Goal: Information Seeking & Learning: Learn about a topic

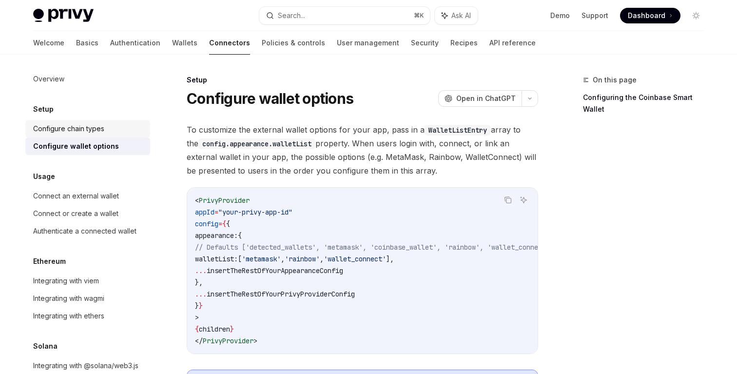
click at [104, 131] on div "Configure chain types" at bounding box center [68, 129] width 71 height 12
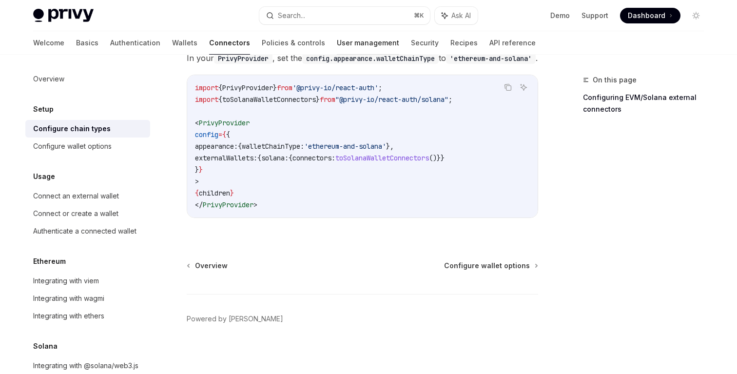
click at [337, 42] on link "User management" at bounding box center [368, 42] width 62 height 23
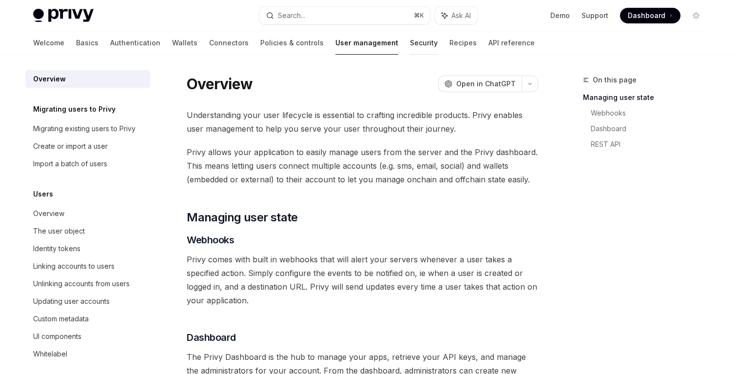
click at [410, 46] on link "Security" at bounding box center [424, 42] width 28 height 23
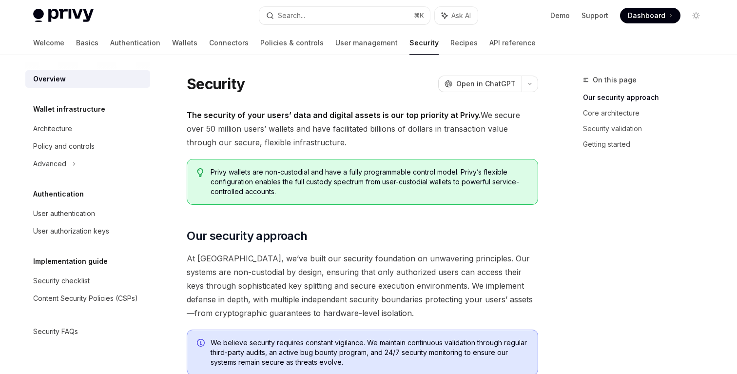
click at [386, 255] on span "At [GEOGRAPHIC_DATA], we’ve built our security foundation on unwavering princip…" at bounding box center [362, 285] width 351 height 68
click at [373, 277] on span "At [GEOGRAPHIC_DATA], we’ve built our security foundation on unwavering princip…" at bounding box center [362, 285] width 351 height 68
click at [359, 274] on span "At [GEOGRAPHIC_DATA], we’ve built our security foundation on unwavering princip…" at bounding box center [362, 285] width 351 height 68
click at [450, 38] on link "Recipes" at bounding box center [463, 42] width 27 height 23
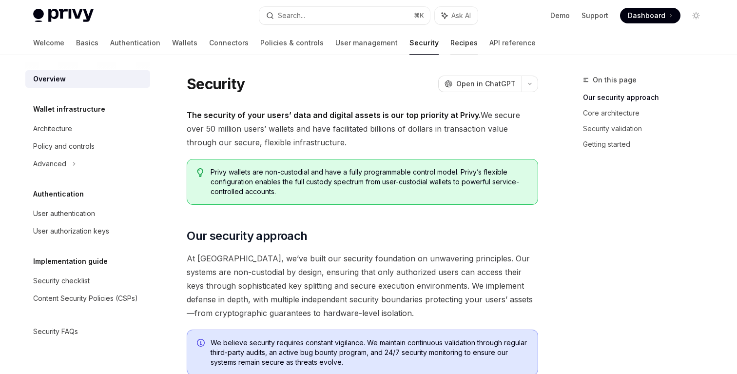
type textarea "*"
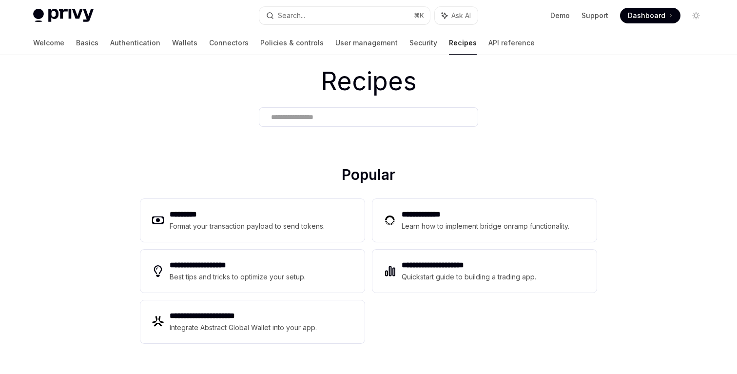
scroll to position [29, 0]
click at [367, 217] on div "**********" at bounding box center [368, 270] width 456 height 152
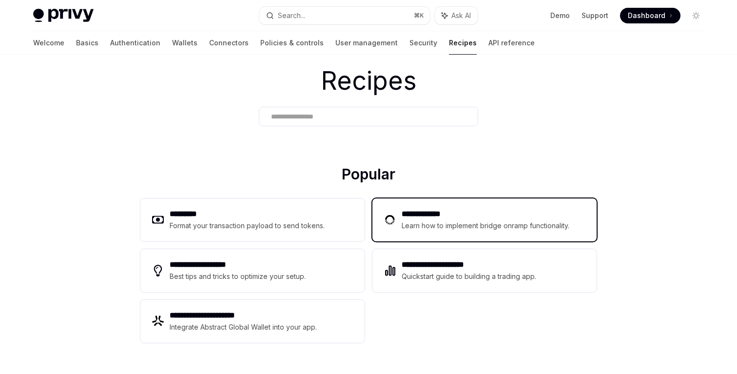
click at [426, 219] on h2 "**********" at bounding box center [486, 214] width 171 height 12
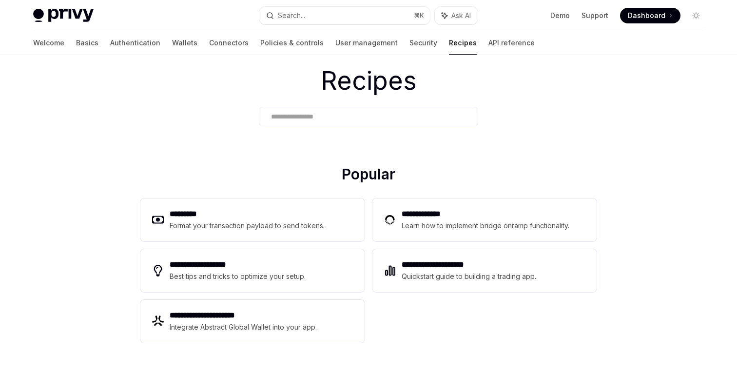
click at [340, 176] on h2 "Popular" at bounding box center [368, 175] width 456 height 21
click at [367, 302] on div "**********" at bounding box center [368, 270] width 456 height 152
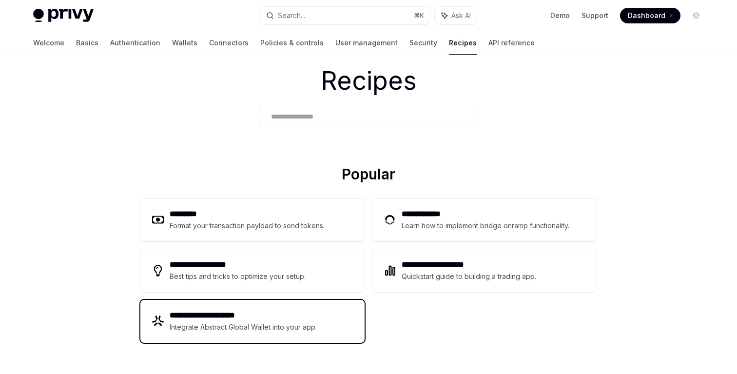
click at [336, 321] on div "**********" at bounding box center [252, 321] width 224 height 43
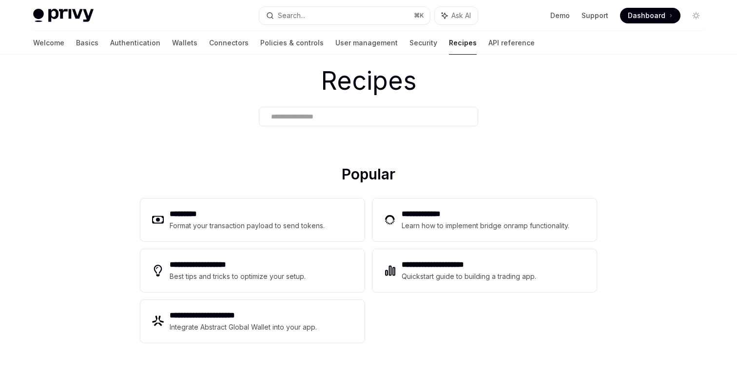
click at [383, 319] on div "**********" at bounding box center [368, 270] width 456 height 152
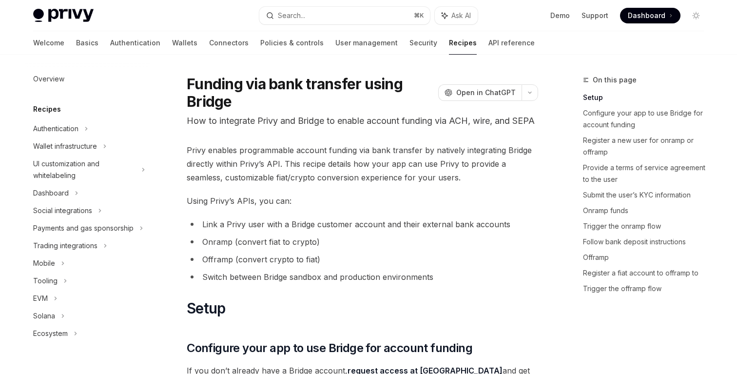
scroll to position [130, 0]
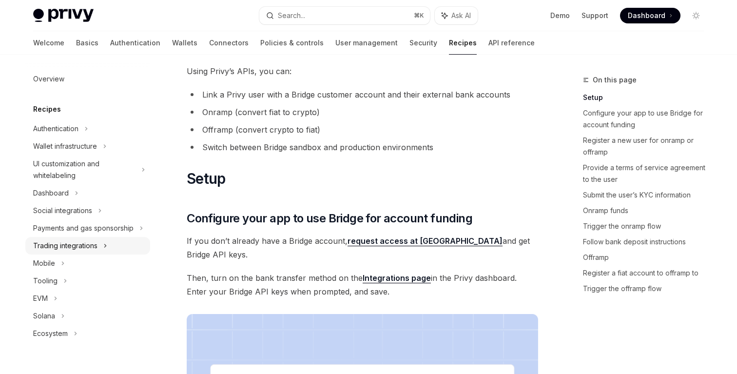
click at [81, 248] on div "Trading integrations" at bounding box center [65, 246] width 64 height 12
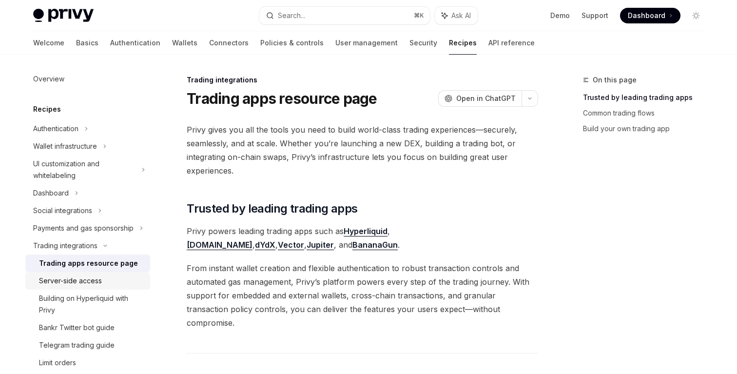
scroll to position [16, 0]
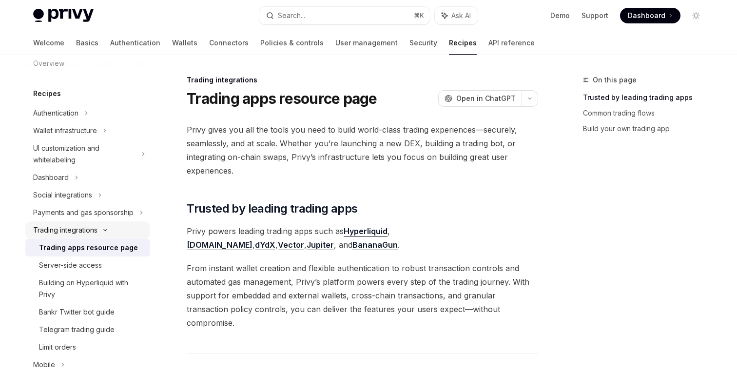
click at [107, 232] on div "Trading integrations" at bounding box center [87, 230] width 125 height 18
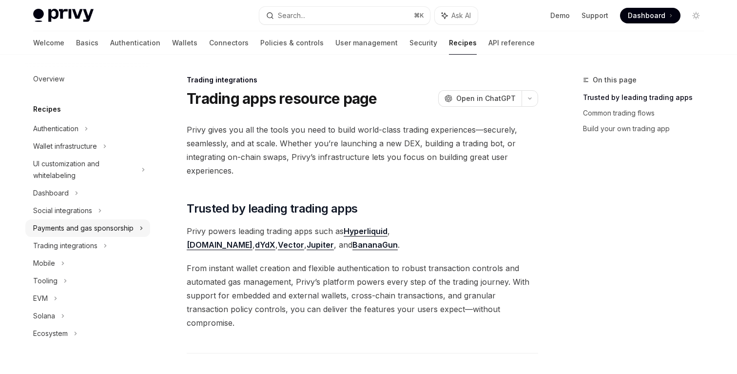
click at [136, 222] on div "Payments and gas sponsorship" at bounding box center [87, 228] width 125 height 18
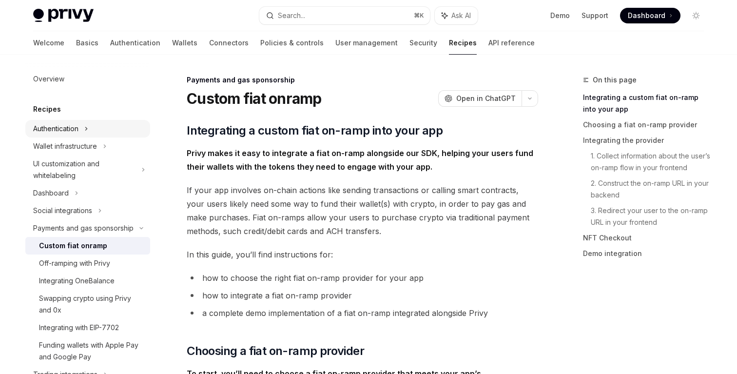
click at [95, 133] on div "Authentication" at bounding box center [87, 129] width 125 height 18
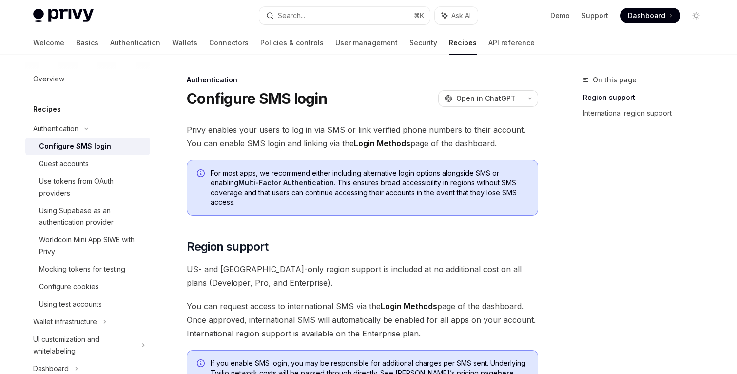
click at [254, 130] on span "Privy enables your users to log in via SMS or link verified phone numbers to th…" at bounding box center [362, 136] width 351 height 27
click at [59, 113] on h5 "Recipes" at bounding box center [47, 109] width 28 height 12
click at [320, 139] on span "Privy enables your users to log in via SMS or link verified phone numbers to th…" at bounding box center [362, 136] width 351 height 27
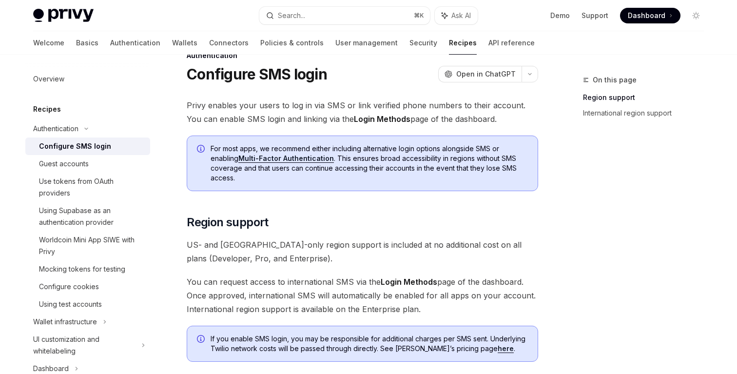
scroll to position [26, 0]
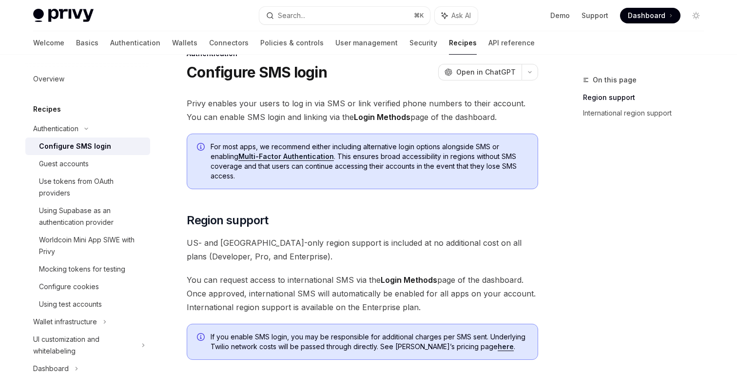
click at [444, 169] on span "For most apps, we recommend either including alternative login options alongsid…" at bounding box center [368, 161] width 317 height 39
click at [310, 152] on link "Multi-Factor Authentication" at bounding box center [285, 156] width 95 height 9
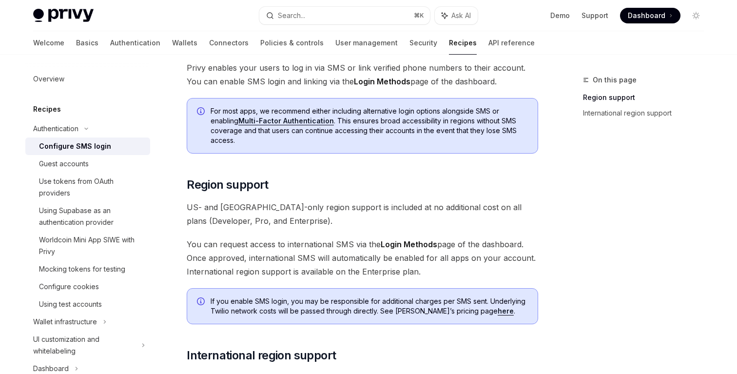
scroll to position [139, 0]
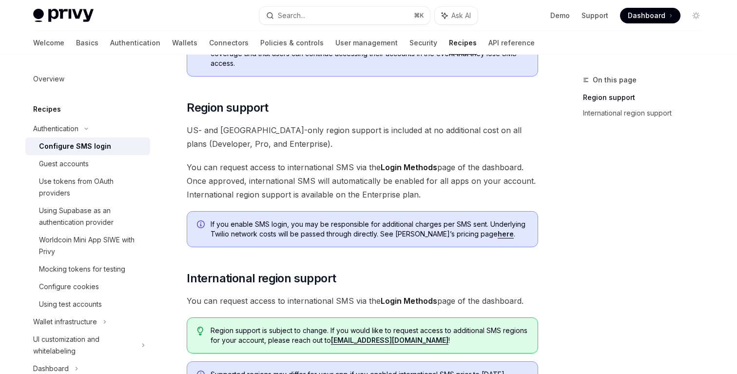
click at [415, 172] on span "You can request access to international SMS via the Login Methods page of the d…" at bounding box center [362, 180] width 351 height 41
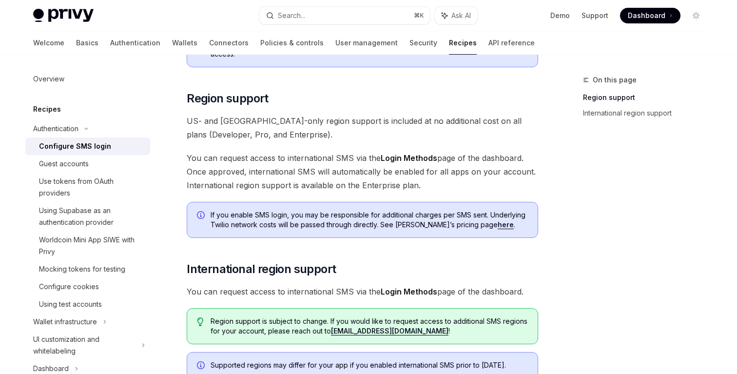
click at [468, 173] on span "You can request access to international SMS via the Login Methods page of the d…" at bounding box center [362, 171] width 351 height 41
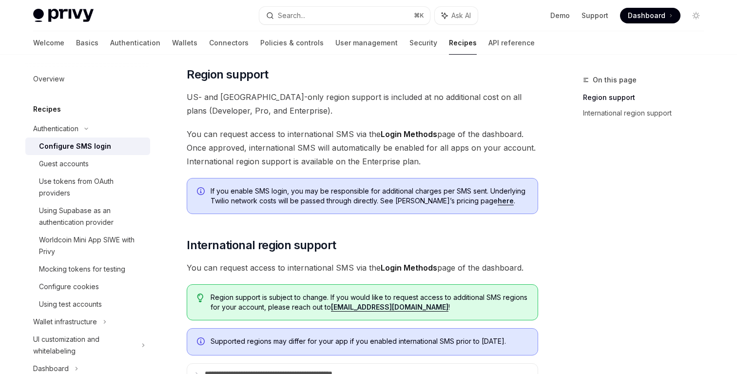
scroll to position [173, 0]
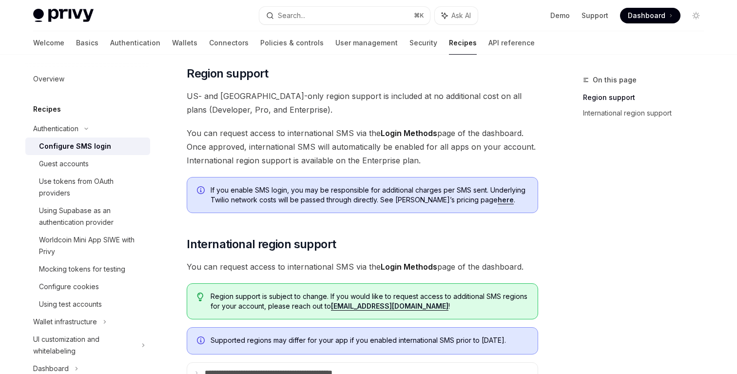
click at [399, 198] on span "If you enable SMS login, you may be responsible for additional charges per SMS …" at bounding box center [368, 194] width 317 height 19
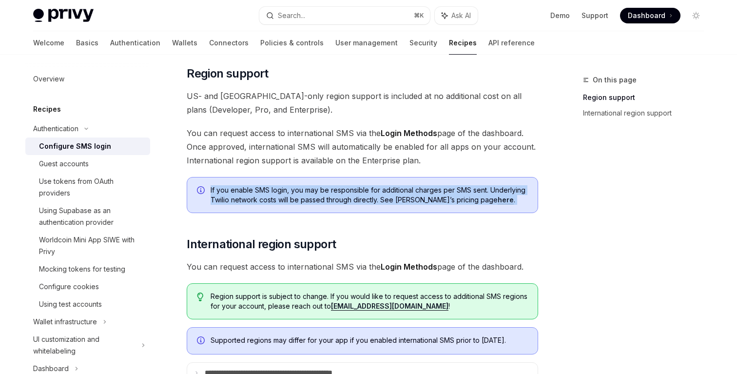
click at [372, 196] on span "If you enable SMS login, you may be responsible for additional charges per SMS …" at bounding box center [368, 194] width 317 height 19
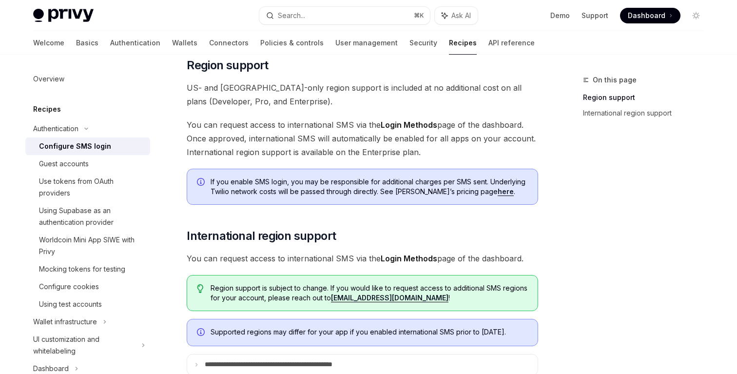
scroll to position [191, 0]
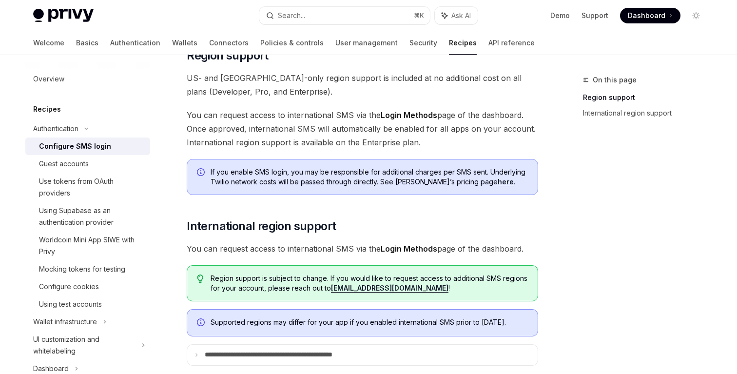
click at [497, 182] on link "here" at bounding box center [505, 181] width 16 height 9
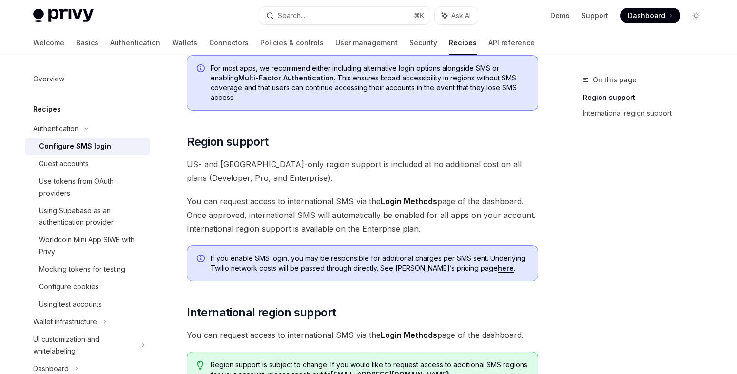
scroll to position [0, 0]
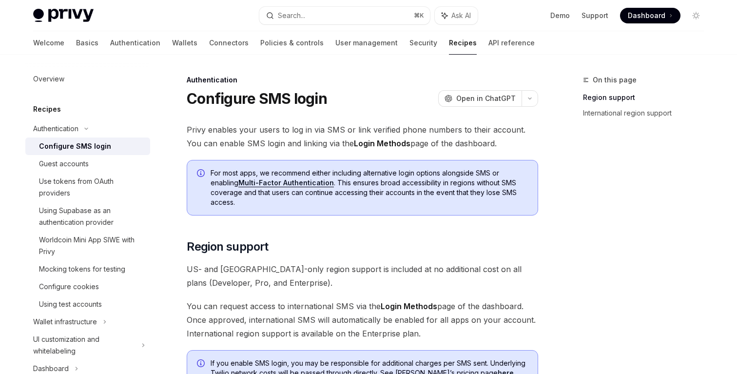
click at [369, 191] on span "For most apps, we recommend either including alternative login options alongsid…" at bounding box center [368, 187] width 317 height 39
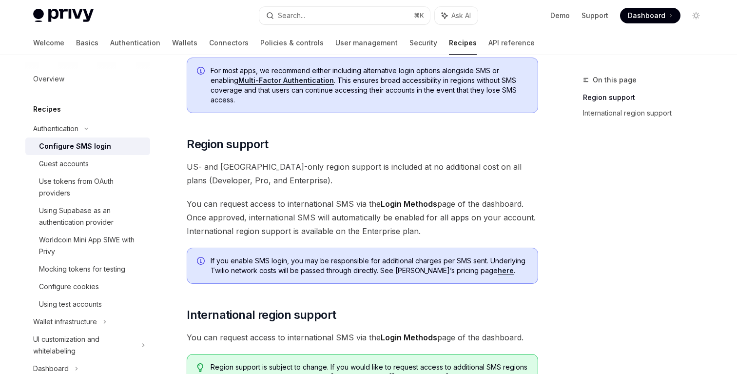
scroll to position [162, 0]
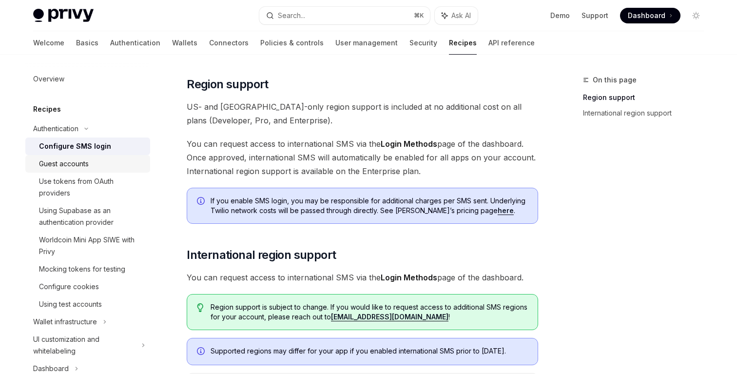
click at [122, 162] on div "Guest accounts" at bounding box center [91, 164] width 105 height 12
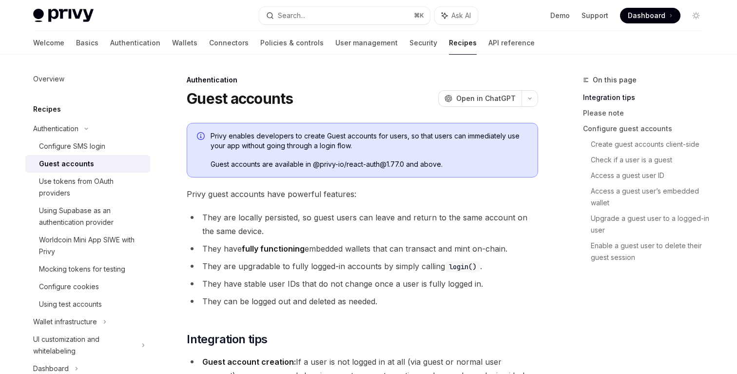
click at [397, 219] on li "They are locally persisted, so guest users can leave and return to the same acc…" at bounding box center [362, 223] width 351 height 27
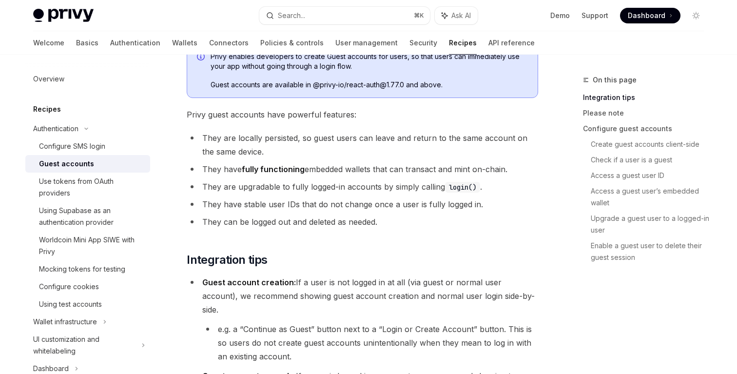
scroll to position [80, 0]
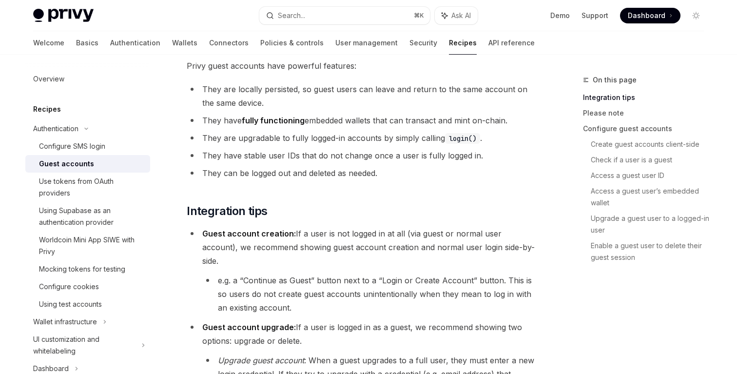
click at [398, 244] on li "Guest account creation: If a user is not logged in at all (via guest or normal …" at bounding box center [362, 271] width 351 height 88
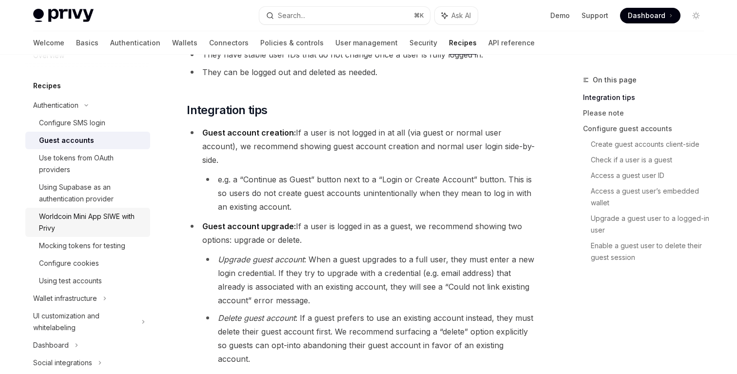
scroll to position [45, 0]
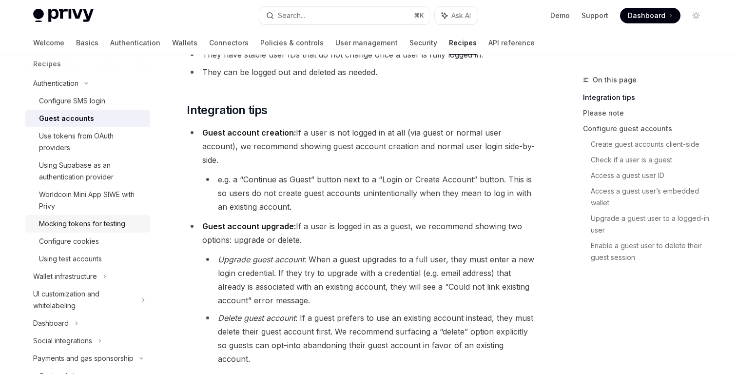
click at [128, 229] on div "Mocking tokens for testing" at bounding box center [91, 224] width 105 height 12
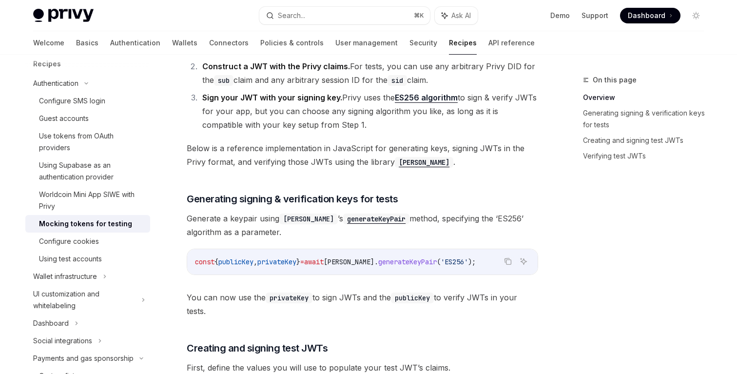
scroll to position [251, 0]
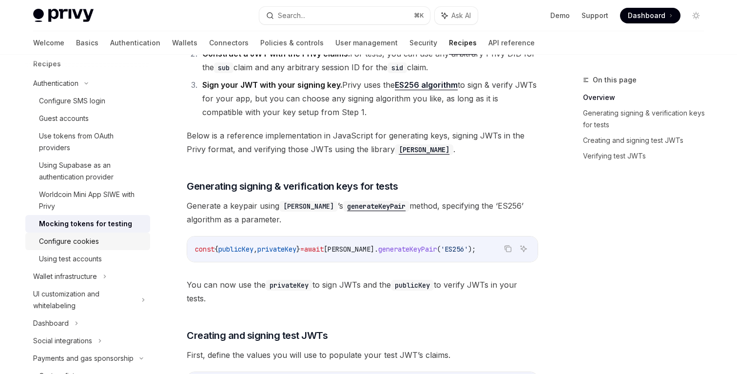
click at [106, 244] on div "Configure cookies" at bounding box center [91, 241] width 105 height 12
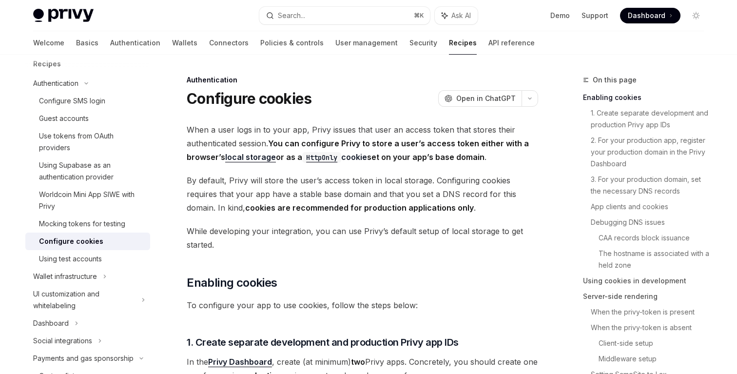
click at [312, 205] on strong "cookies are recommended for production applications only" at bounding box center [359, 208] width 229 height 10
click at [414, 158] on strong "You can configure Privy to store a user’s access token either with a browser’s …" at bounding box center [358, 150] width 342 height 24
click at [396, 185] on span "By default, Privy will store the user’s access token in local storage. Configur…" at bounding box center [362, 193] width 351 height 41
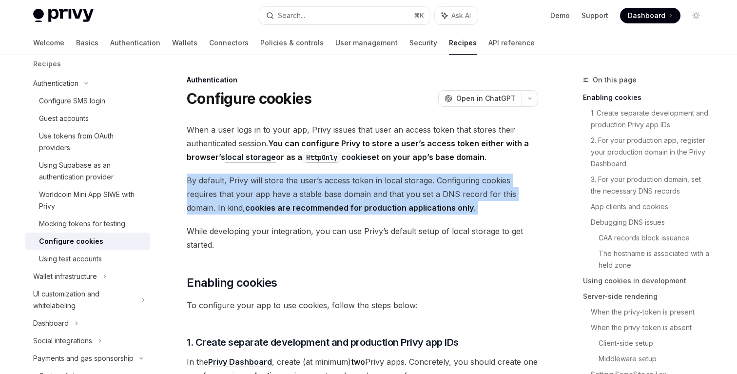
click at [368, 198] on span "By default, Privy will store the user’s access token in local storage. Configur…" at bounding box center [362, 193] width 351 height 41
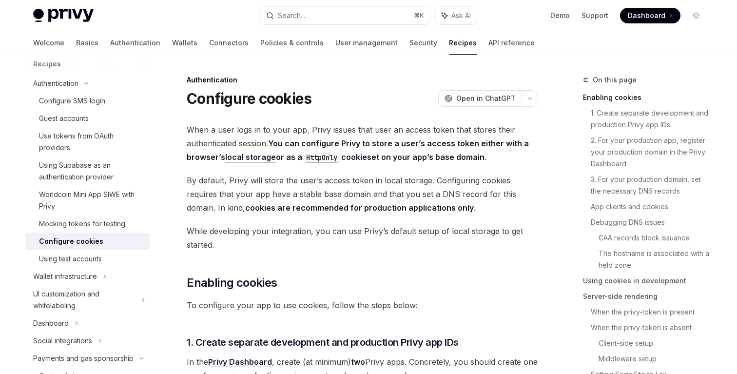
click at [350, 229] on span "While developing your integration, you can use Privy’s default setup of local s…" at bounding box center [362, 237] width 351 height 27
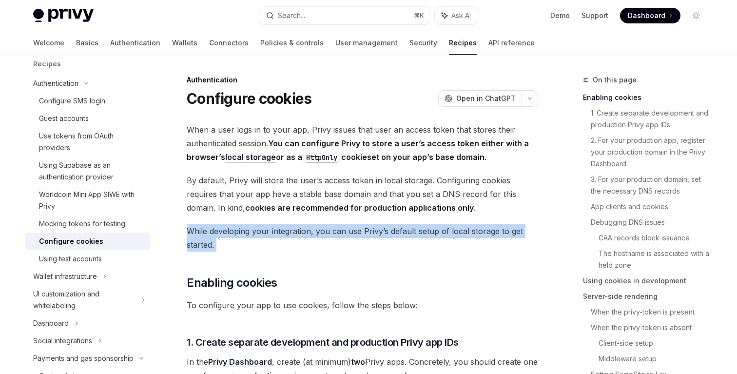
click at [324, 238] on span "While developing your integration, you can use Privy’s default setup of local s…" at bounding box center [362, 237] width 351 height 27
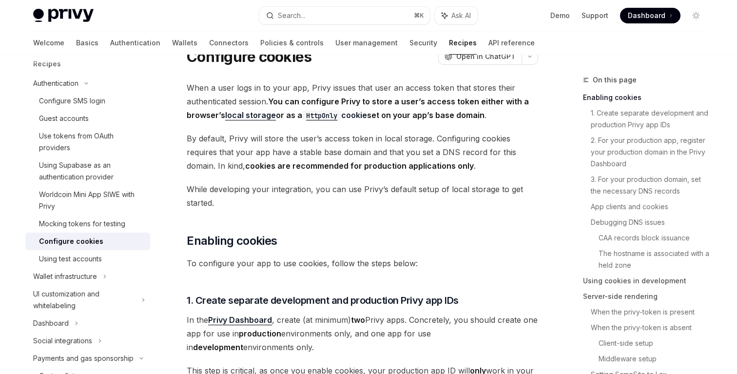
scroll to position [107, 0]
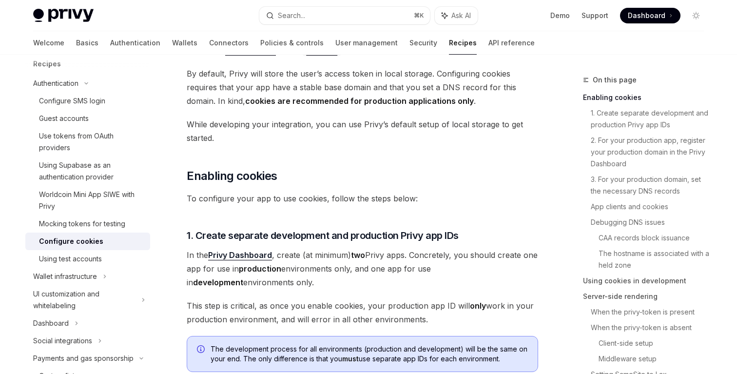
click at [360, 200] on span "To configure your app to use cookies, follow the steps below:" at bounding box center [362, 198] width 351 height 14
click at [342, 231] on span "1. Create separate development and production Privy app IDs" at bounding box center [323, 236] width 272 height 14
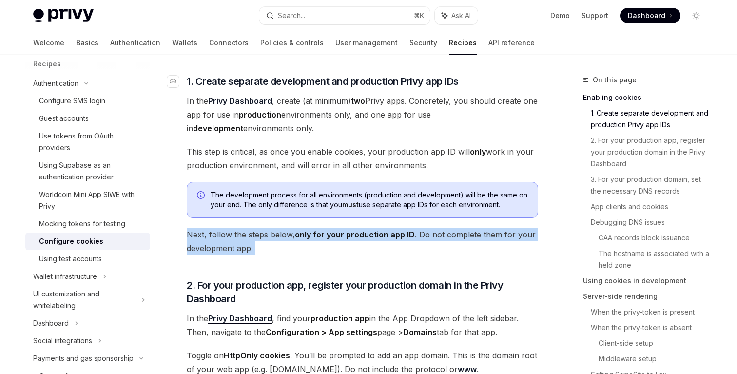
scroll to position [261, 0]
click at [380, 160] on span "This step is critical, as once you enable cookies, your production app ID will …" at bounding box center [362, 157] width 351 height 27
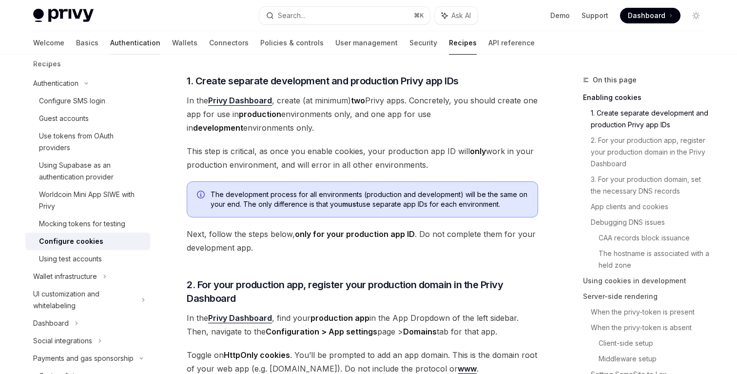
click at [110, 38] on link "Authentication" at bounding box center [135, 42] width 50 height 23
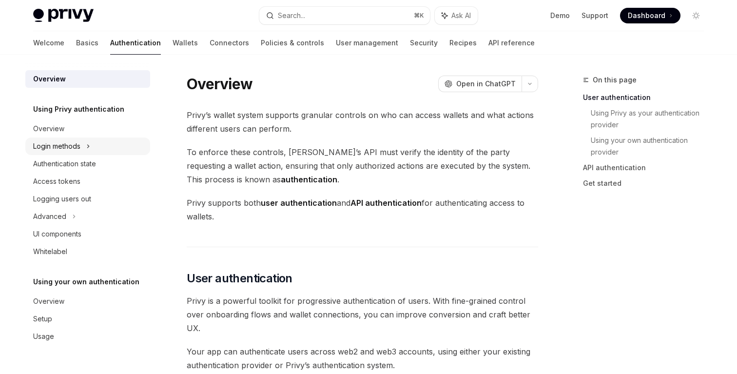
click at [106, 146] on div "Login methods" at bounding box center [87, 146] width 125 height 18
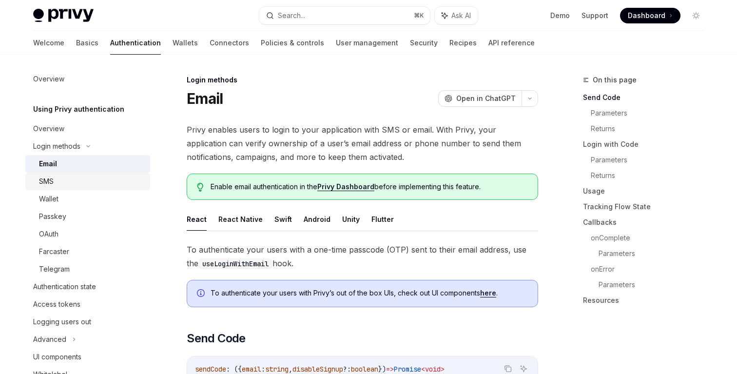
click at [99, 183] on div "SMS" at bounding box center [91, 181] width 105 height 12
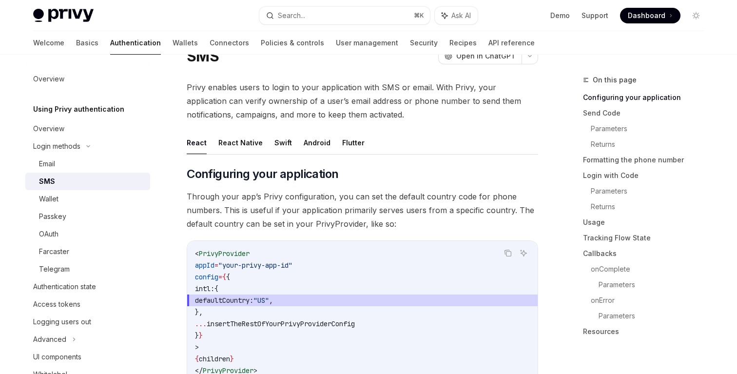
click at [306, 193] on span "Through your app’s Privy configuration, you can set the default country code fo…" at bounding box center [362, 210] width 351 height 41
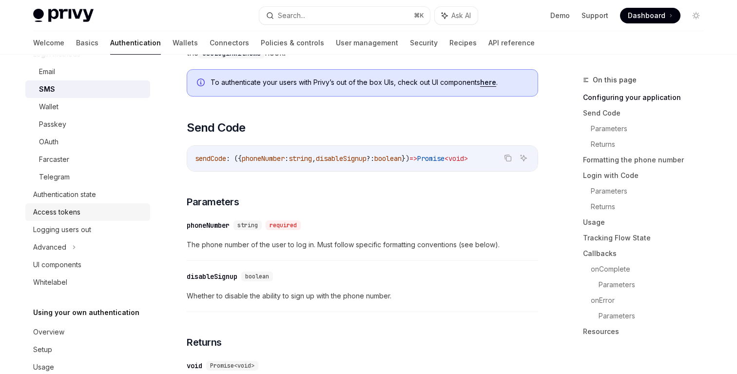
scroll to position [114, 0]
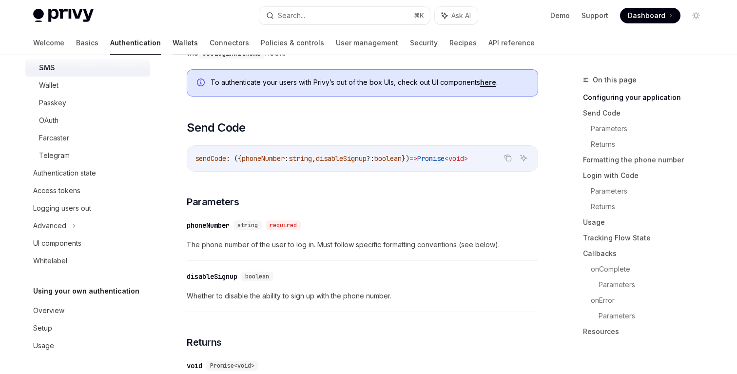
click at [172, 40] on link "Wallets" at bounding box center [184, 42] width 25 height 23
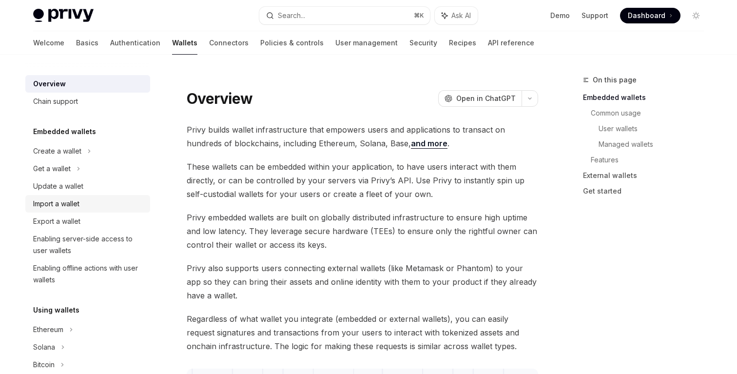
click at [114, 208] on div "Import a wallet" at bounding box center [88, 204] width 111 height 12
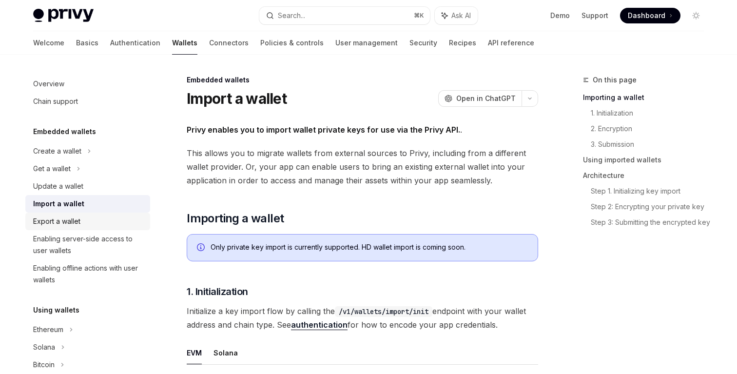
click at [114, 217] on div "Export a wallet" at bounding box center [88, 221] width 111 height 12
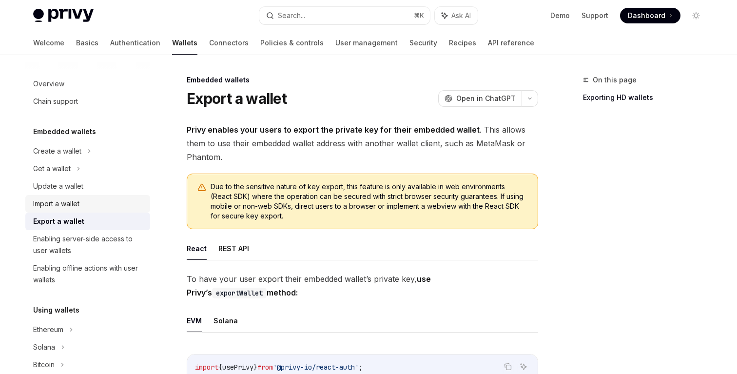
click at [122, 206] on div "Import a wallet" at bounding box center [88, 204] width 111 height 12
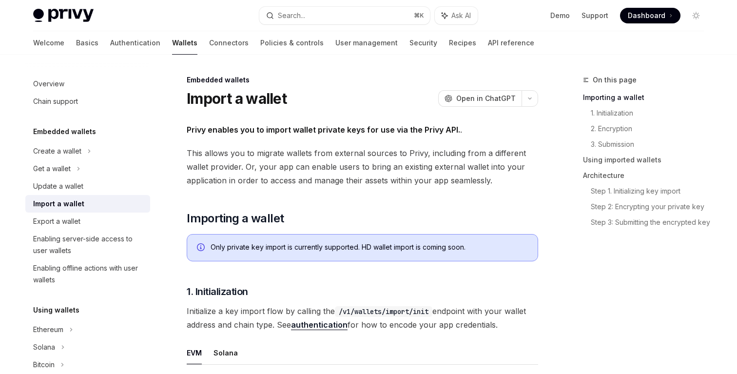
click at [294, 166] on span "This allows you to migrate wallets from external sources to Privy, including fr…" at bounding box center [362, 166] width 351 height 41
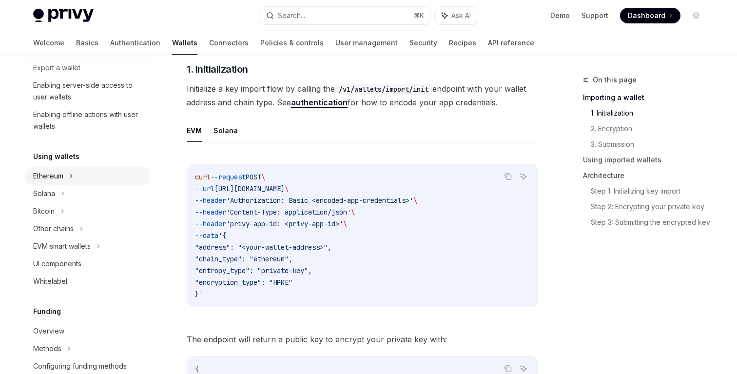
scroll to position [167, 0]
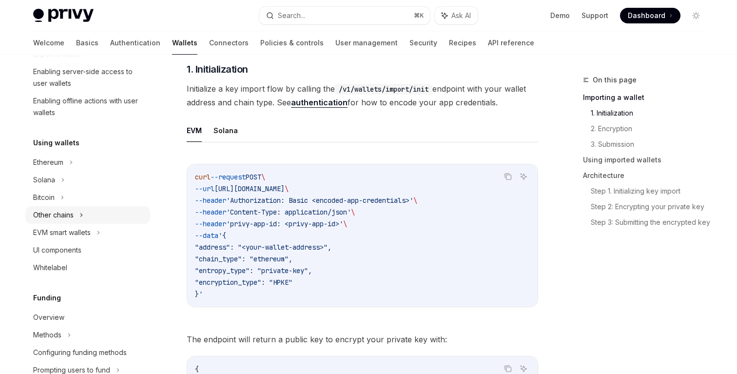
click at [101, 216] on div "Other chains" at bounding box center [87, 215] width 125 height 18
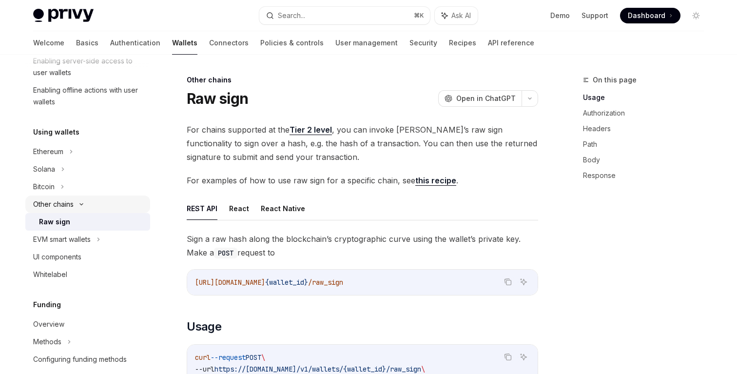
scroll to position [179, 0]
click at [109, 221] on div "Raw sign" at bounding box center [91, 221] width 105 height 12
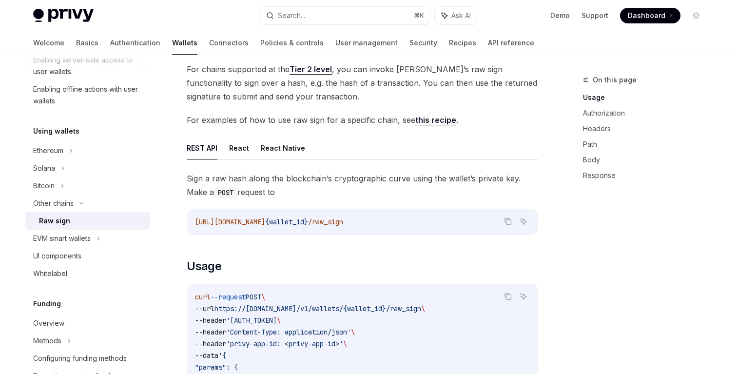
scroll to position [67, 0]
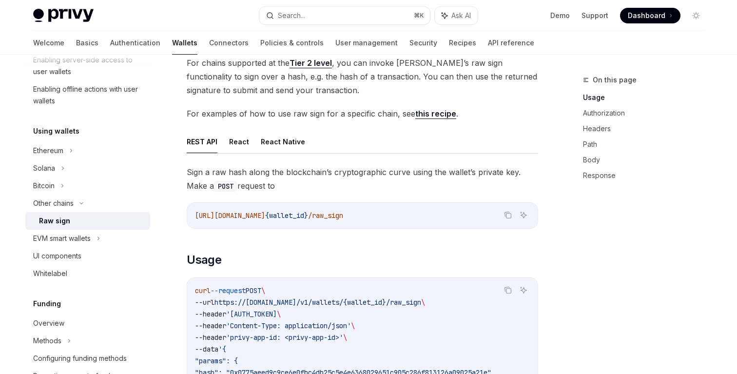
click at [352, 172] on span "Sign a raw hash along the blockchain’s cryptographic curve using the wallet’s p…" at bounding box center [362, 178] width 351 height 27
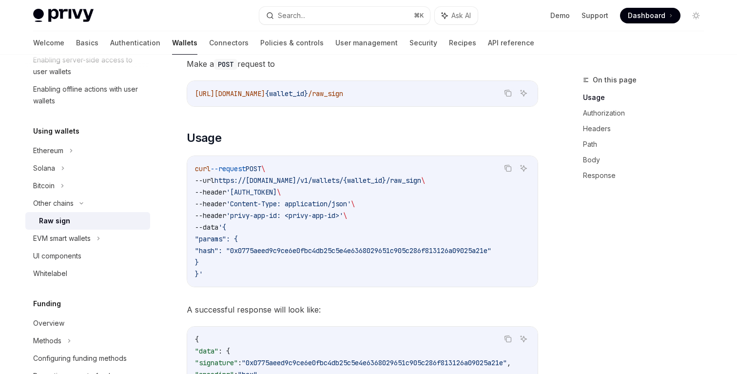
scroll to position [203, 0]
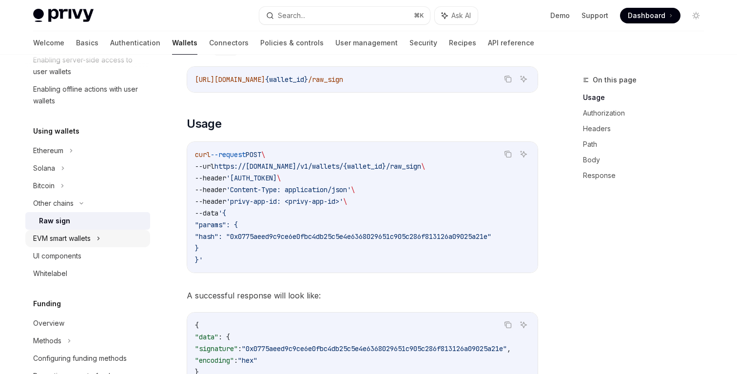
click at [100, 239] on icon at bounding box center [98, 238] width 4 height 12
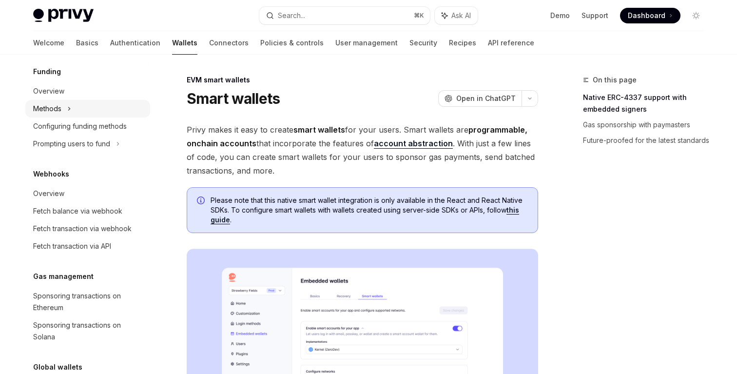
scroll to position [439, 0]
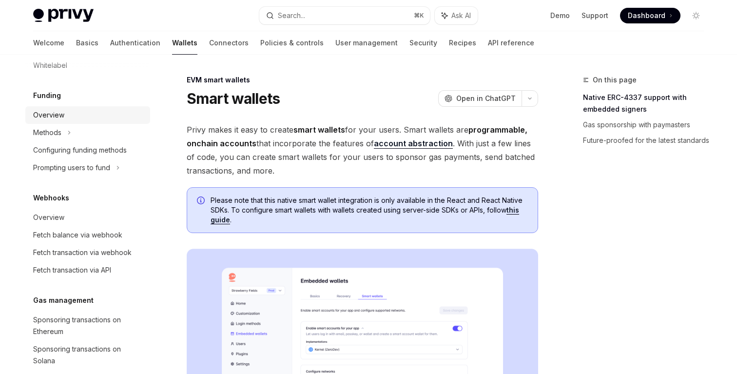
click at [94, 122] on link "Overview" at bounding box center [87, 115] width 125 height 18
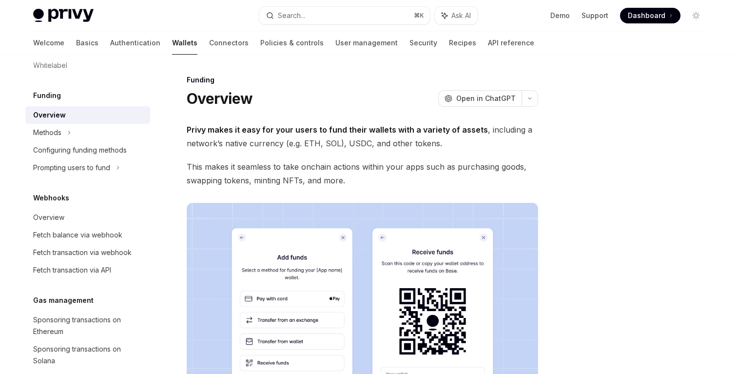
click at [276, 169] on span "This makes it seamless to take onchain actions within your apps such as purchas…" at bounding box center [362, 173] width 351 height 27
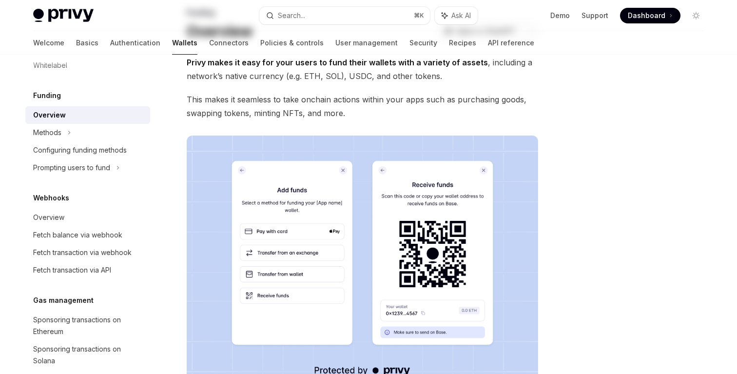
scroll to position [76, 0]
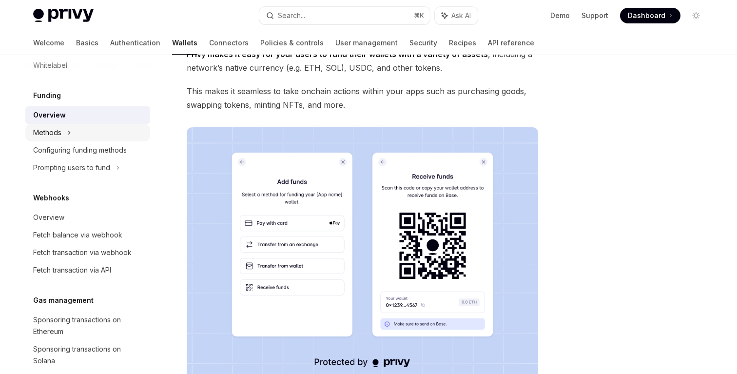
type textarea "*"
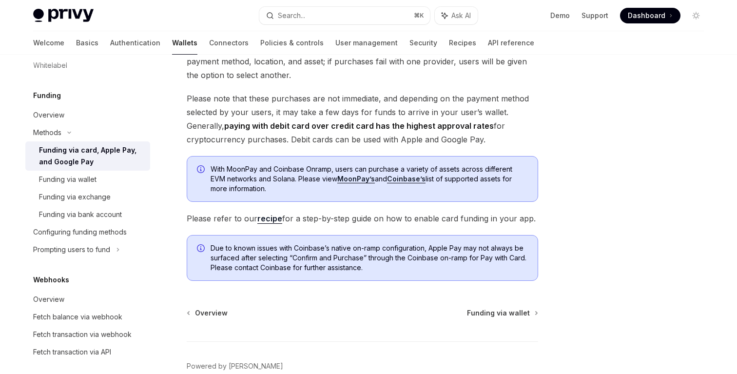
scroll to position [179, 0]
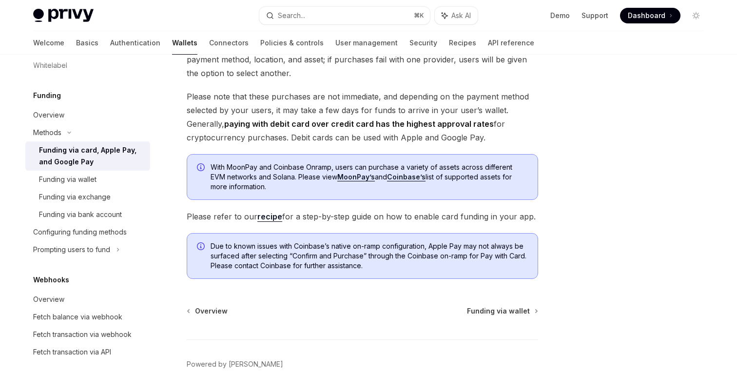
click at [265, 212] on link "recipe" at bounding box center [269, 216] width 25 height 10
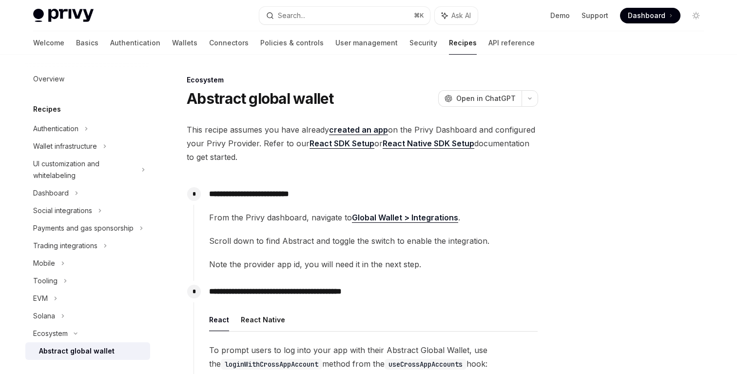
click at [503, 146] on span "This recipe assumes you have already created an app on the Privy Dashboard and …" at bounding box center [362, 143] width 351 height 41
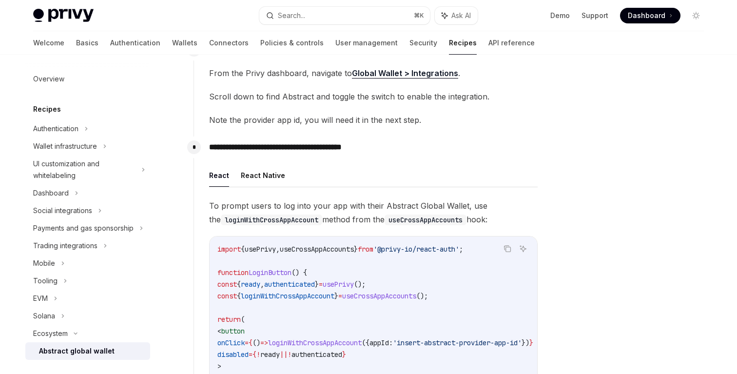
scroll to position [150, 0]
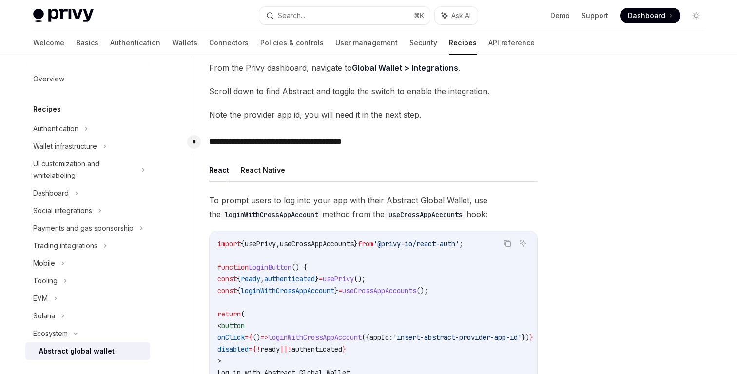
click at [381, 203] on span "To prompt users to log into your app with their Abstract Global Wallet, use the…" at bounding box center [373, 206] width 328 height 27
click at [353, 199] on span "To prompt users to log into your app with their Abstract Global Wallet, use the…" at bounding box center [373, 206] width 328 height 27
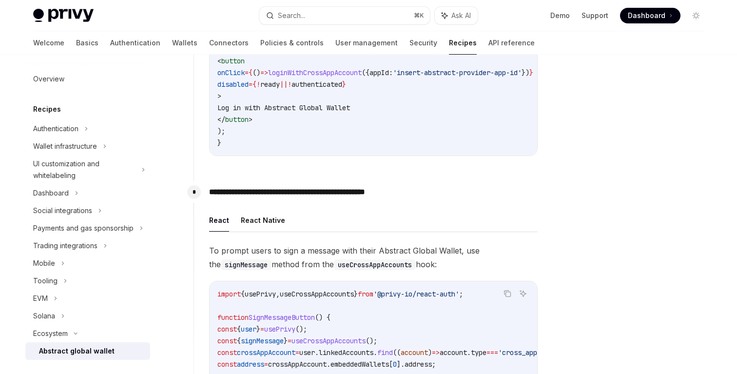
scroll to position [419, 0]
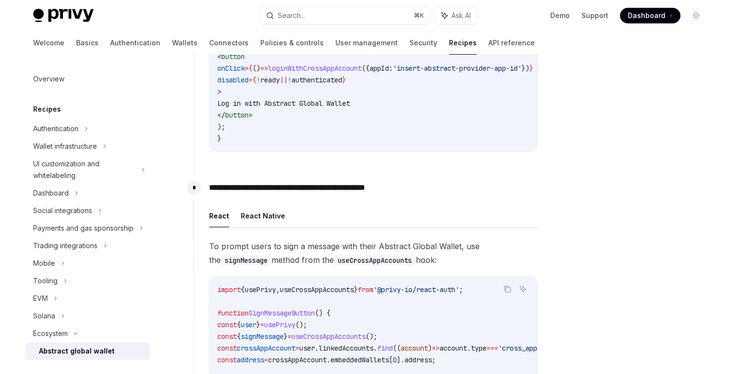
click at [335, 257] on span "To prompt users to sign a message with their Abstract Global Wallet, use the si…" at bounding box center [373, 252] width 328 height 27
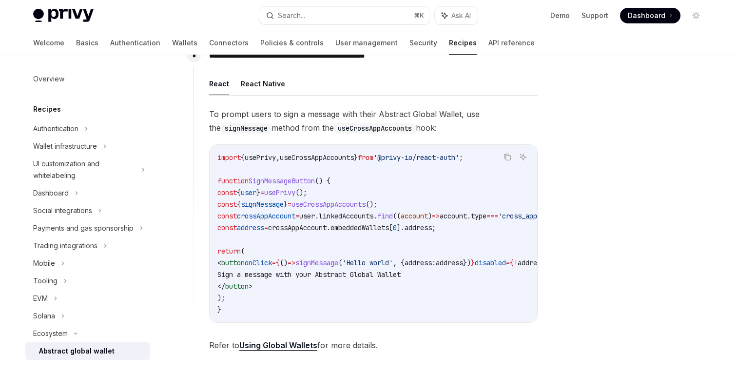
scroll to position [557, 0]
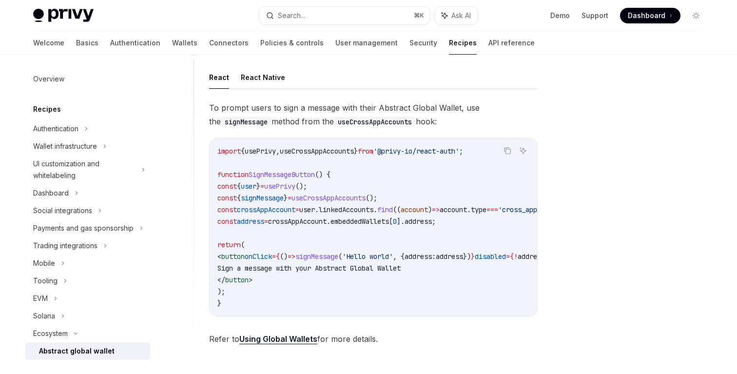
click at [369, 214] on span "linkedAccounts" at bounding box center [346, 209] width 55 height 9
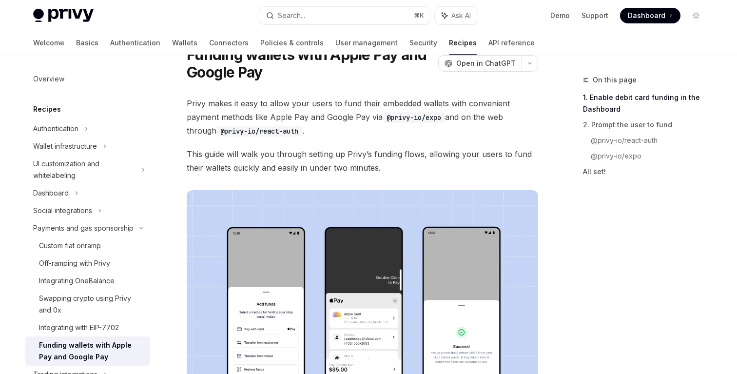
click at [353, 114] on span "Privy makes it easy to allow your users to fund their embedded wallets with con…" at bounding box center [362, 116] width 351 height 41
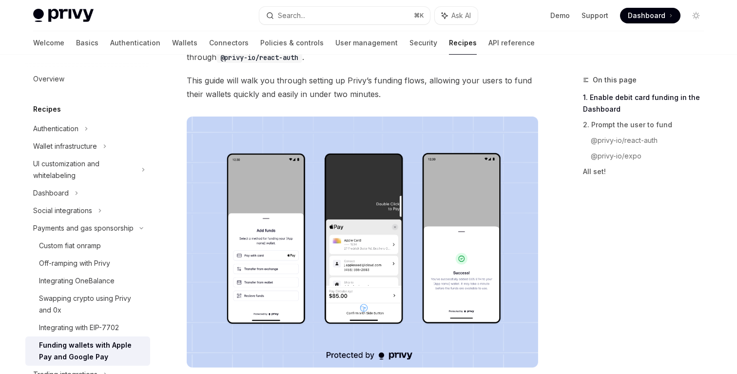
scroll to position [121, 0]
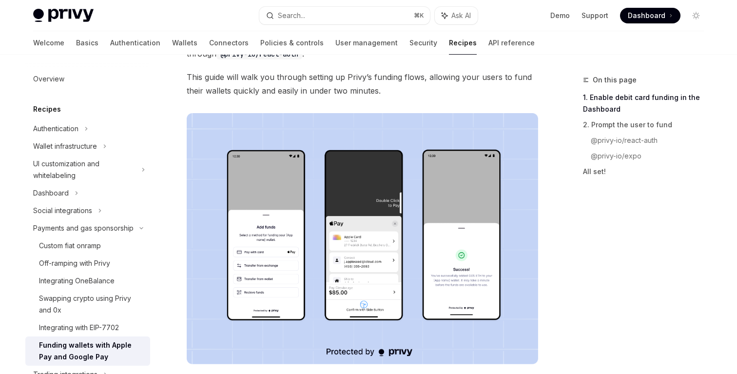
click at [352, 146] on img at bounding box center [362, 238] width 351 height 251
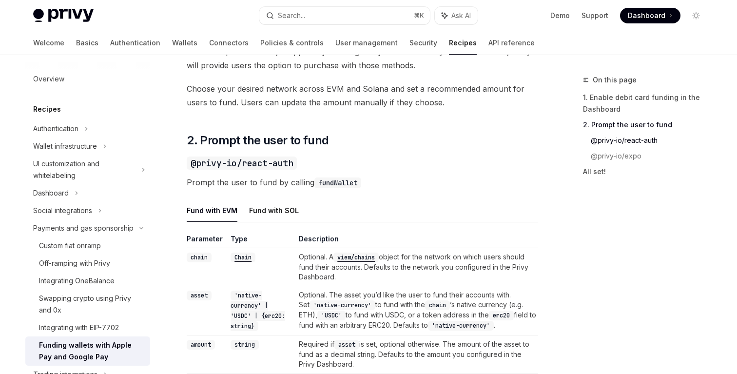
scroll to position [535, 0]
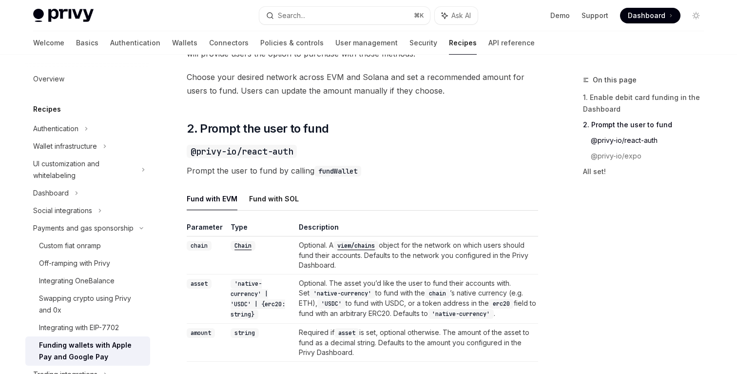
click at [336, 171] on code "fundWallet" at bounding box center [337, 171] width 47 height 11
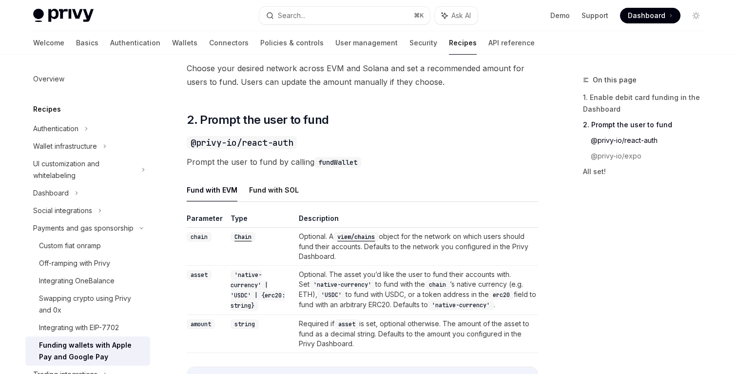
scroll to position [595, 0]
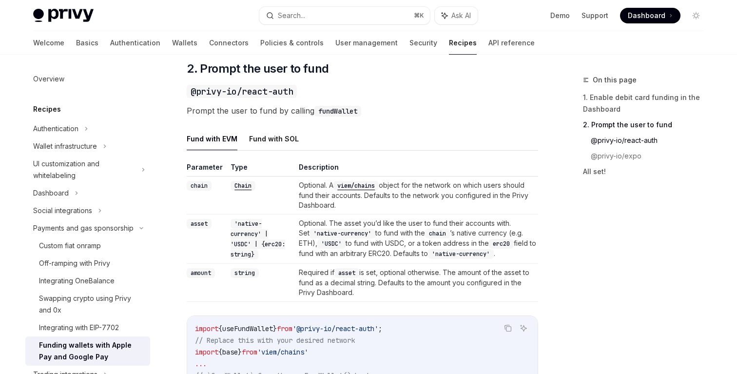
click at [467, 199] on td "Optional. A viem/chains object for the network on which users should fund their…" at bounding box center [416, 195] width 243 height 38
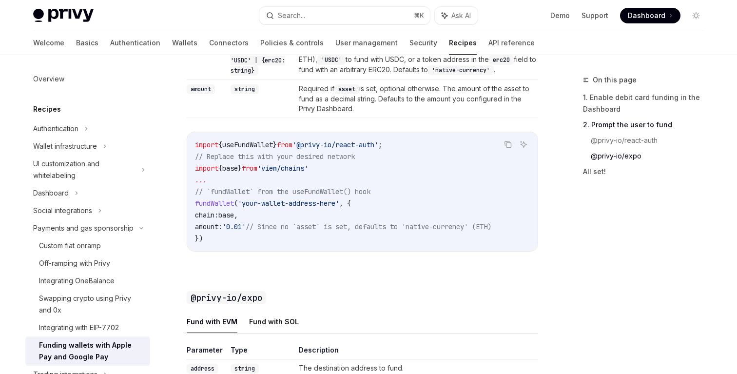
scroll to position [785, 0]
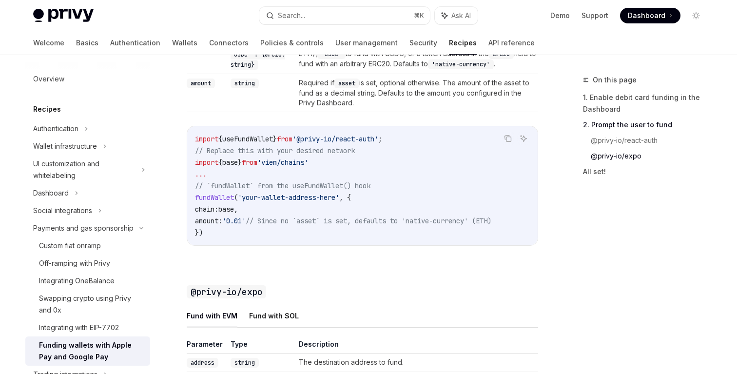
click at [457, 221] on span "// Since no `asset` is set, defaults to 'native-currency' (ETH)" at bounding box center [369, 220] width 246 height 9
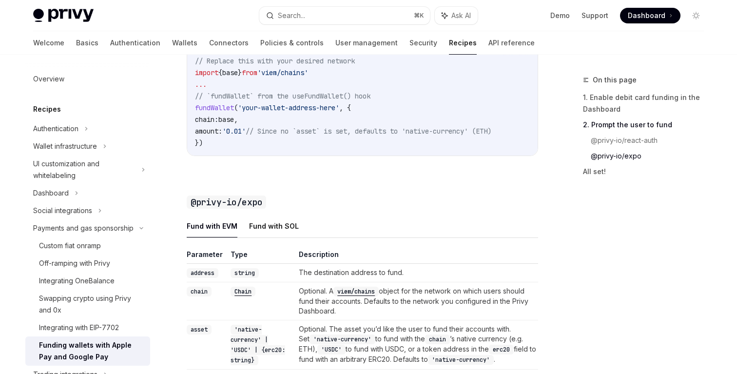
scroll to position [893, 0]
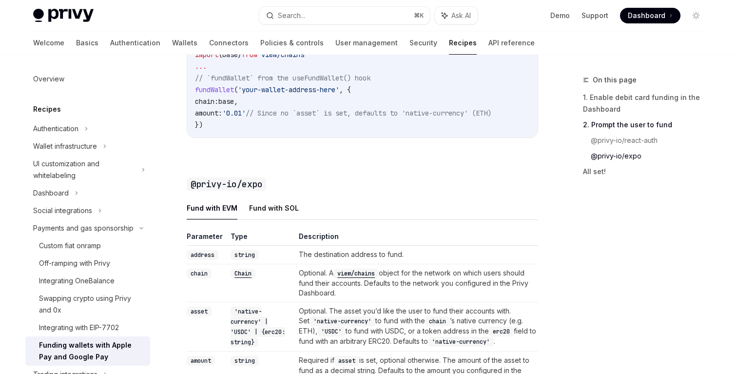
click at [457, 220] on ul "Fund with EVM Fund with SOL" at bounding box center [362, 207] width 351 height 23
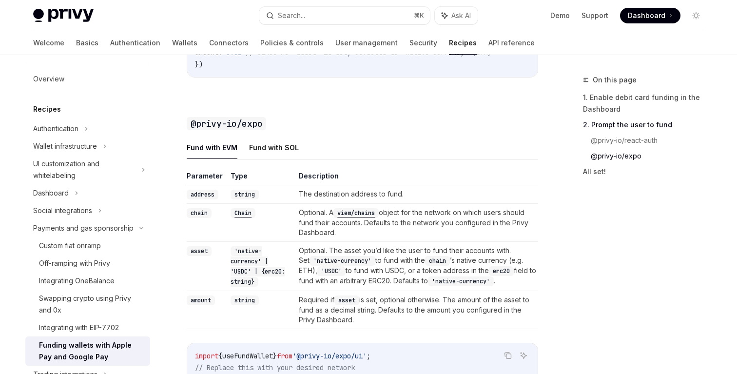
click at [466, 220] on td "Optional. A viem/chains object for the network on which users should fund their…" at bounding box center [416, 223] width 243 height 38
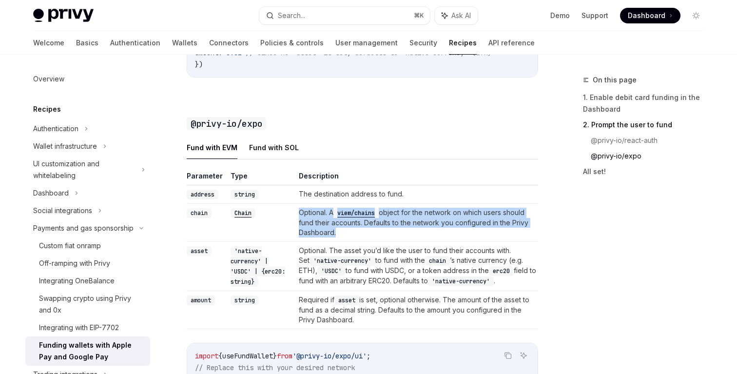
click at [448, 223] on td "Optional. A viem/chains object for the network on which users should fund their…" at bounding box center [416, 223] width 243 height 38
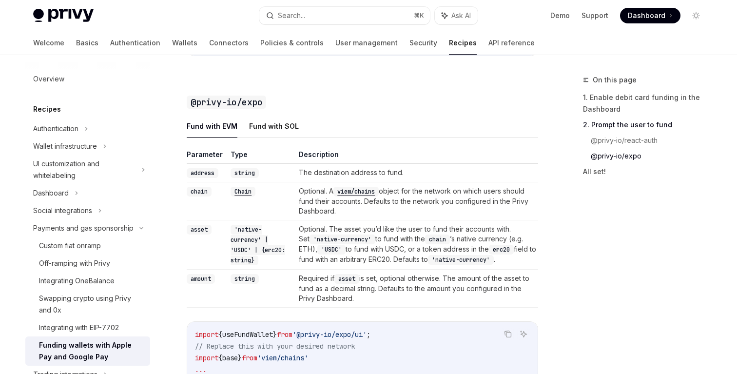
scroll to position [1021, 0]
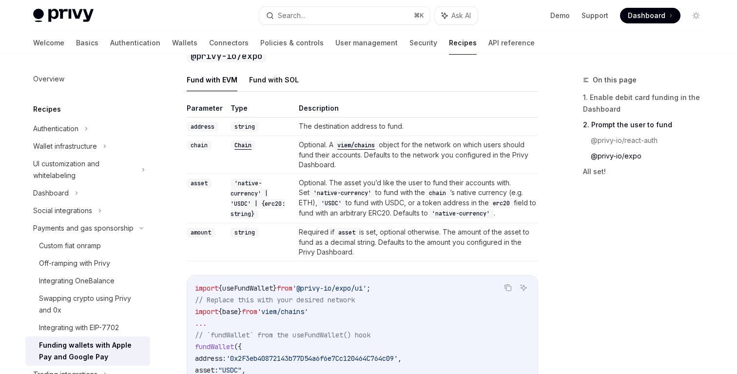
click at [450, 198] on td "Optional. The asset you’d like the user to fund their accounts with. Set 'nativ…" at bounding box center [416, 198] width 243 height 49
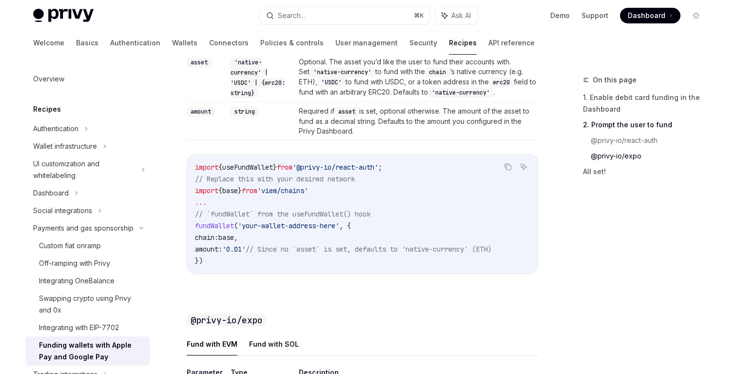
scroll to position [737, 0]
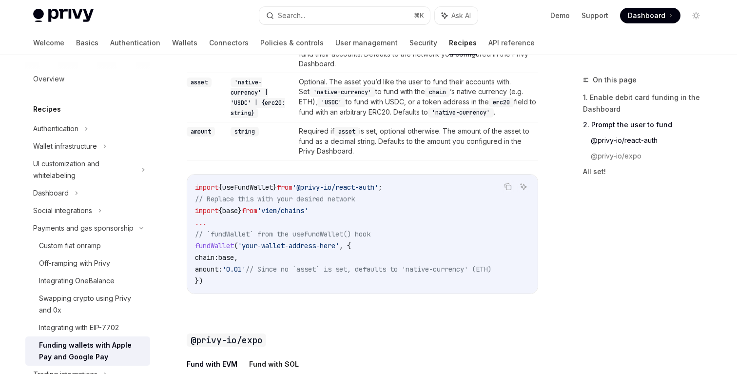
click at [481, 114] on div "Privy makes it easy to allow your users to fund their embedded wallets with con…" at bounding box center [362, 98] width 351 height 1388
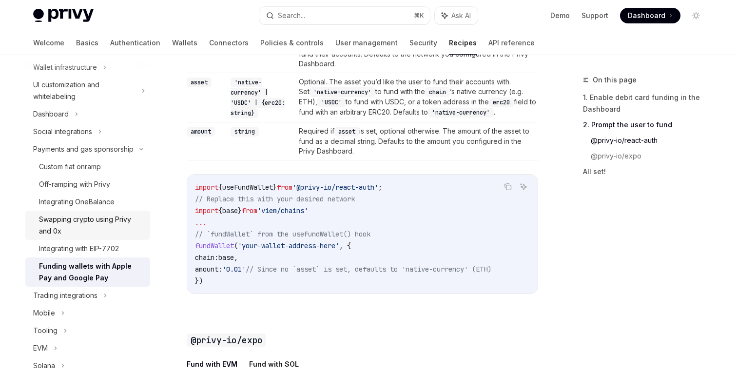
scroll to position [102, 0]
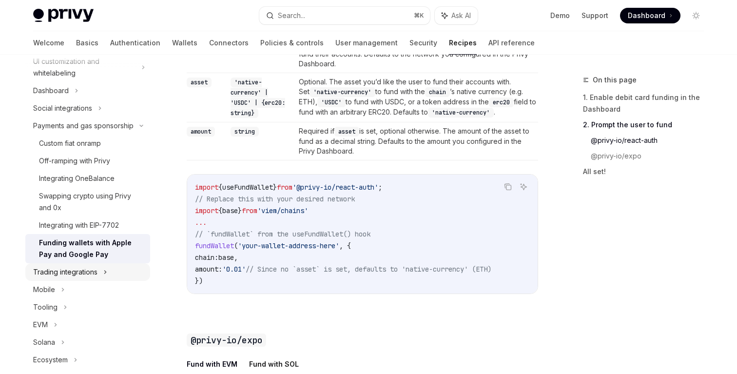
click at [111, 273] on div "Trading integrations" at bounding box center [87, 272] width 125 height 18
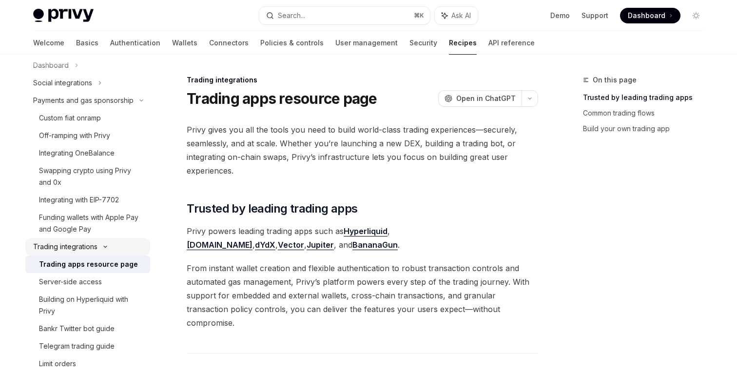
scroll to position [129, 0]
click at [395, 151] on span "Privy gives you all the tools you need to build world-class trading experiences…" at bounding box center [362, 150] width 351 height 55
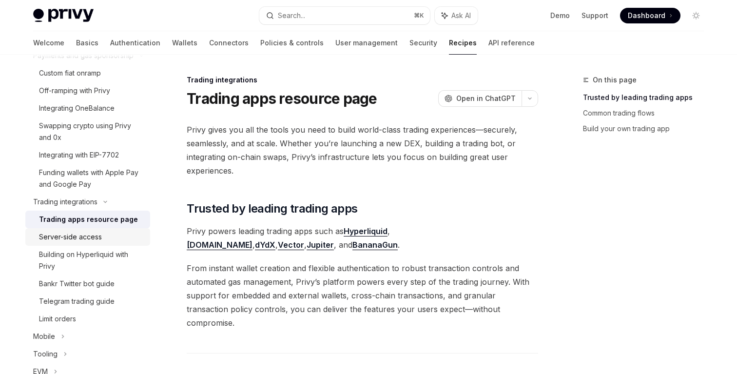
click at [92, 238] on div "Server-side access" at bounding box center [70, 237] width 63 height 12
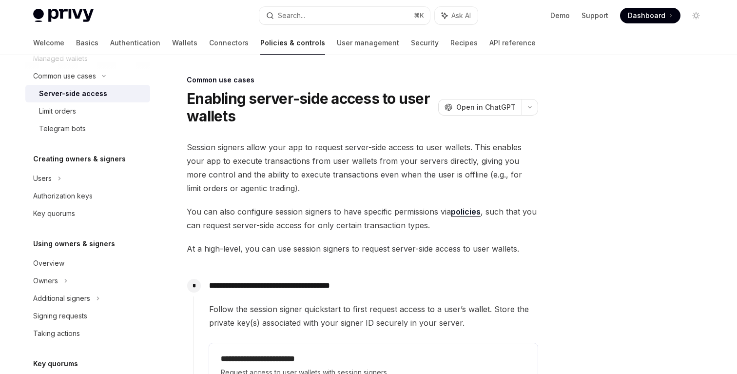
click at [261, 152] on span "Session signers allow your app to request server-side access to user wallets. T…" at bounding box center [362, 167] width 351 height 55
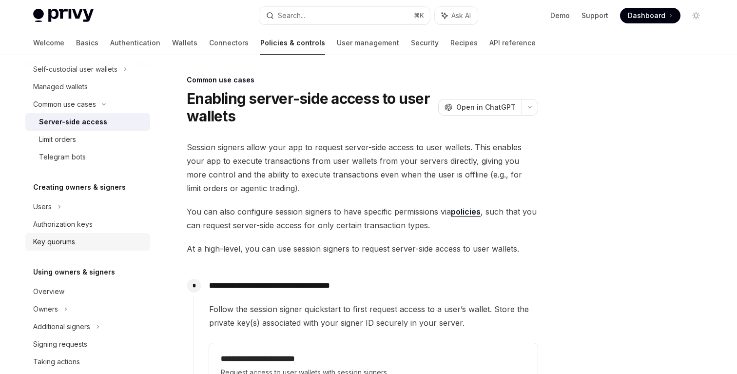
scroll to position [137, 0]
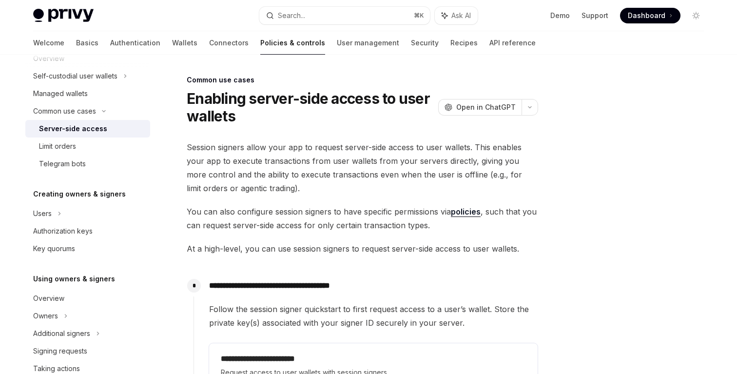
click at [272, 161] on span "Session signers allow your app to request server-side access to user wallets. T…" at bounding box center [362, 167] width 351 height 55
click at [355, 162] on span "Session signers allow your app to request server-side access to user wallets. T…" at bounding box center [362, 167] width 351 height 55
click at [423, 162] on span "Session signers allow your app to request server-side access to user wallets. T…" at bounding box center [362, 167] width 351 height 55
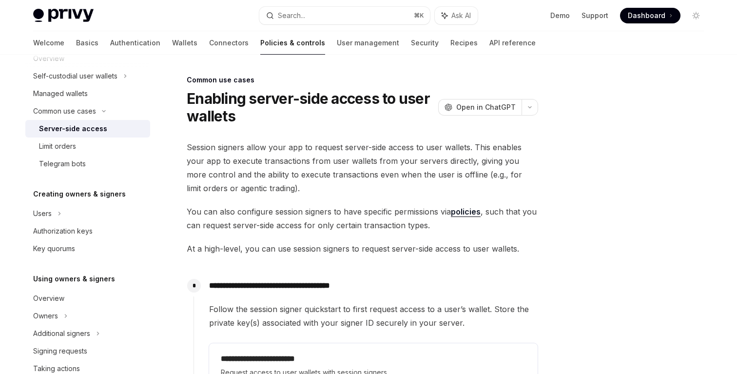
click at [423, 162] on span "Session signers allow your app to request server-side access to user wallets. T…" at bounding box center [362, 167] width 351 height 55
click at [462, 161] on span "Session signers allow your app to request server-side access to user wallets. T…" at bounding box center [362, 167] width 351 height 55
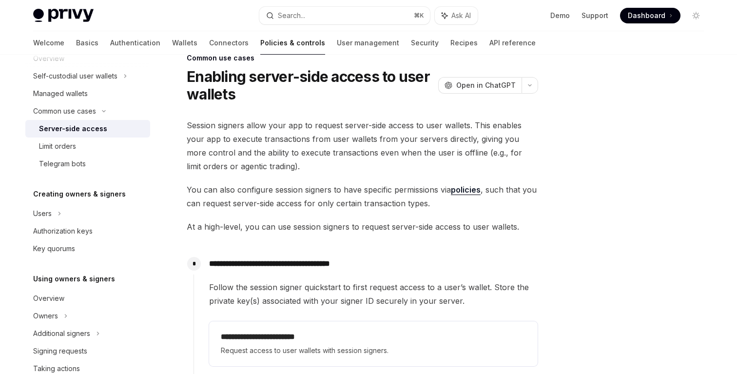
click at [350, 191] on span "You can also configure session signers to have specific permissions via policie…" at bounding box center [362, 196] width 351 height 27
click at [323, 195] on span "You can also configure session signers to have specific permissions via policie…" at bounding box center [362, 196] width 351 height 27
click at [290, 184] on span "You can also configure session signers to have specific permissions via policie…" at bounding box center [362, 196] width 351 height 27
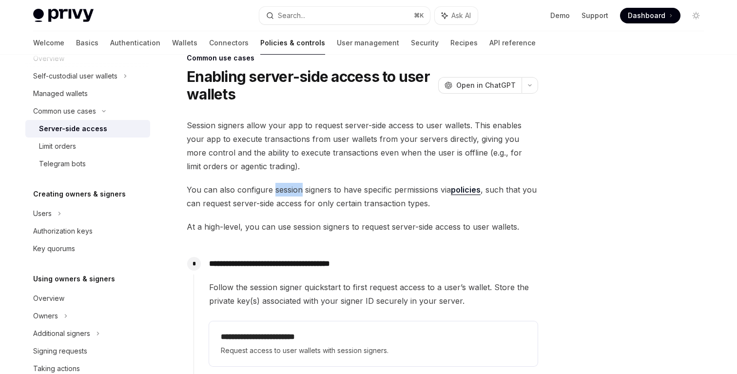
click at [284, 201] on span "You can also configure session signers to have specific permissions via policie…" at bounding box center [362, 196] width 351 height 27
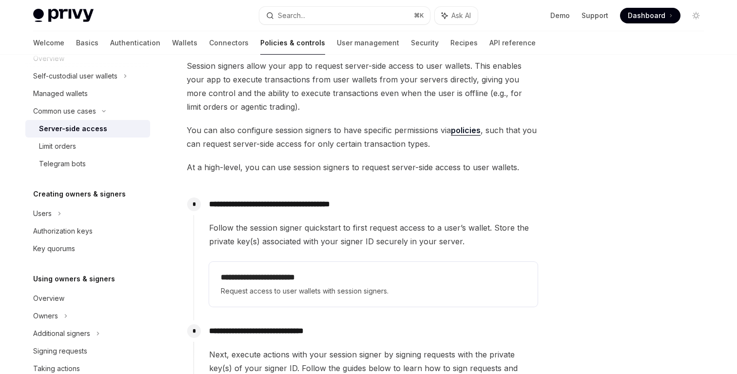
scroll to position [101, 0]
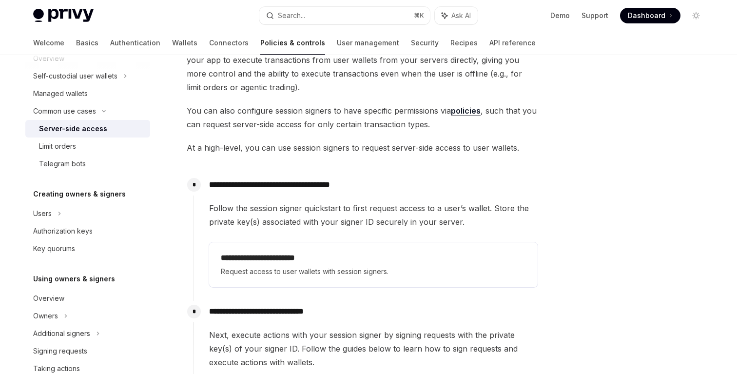
click at [298, 213] on span "Follow the session signer quickstart to first request access to a user’s wallet…" at bounding box center [373, 214] width 328 height 27
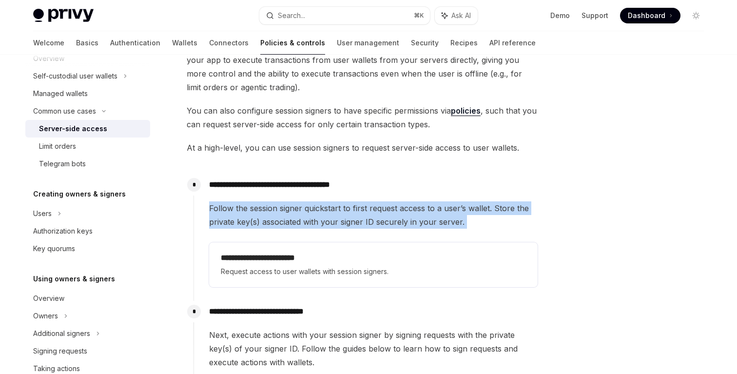
click at [287, 219] on span "Follow the session signer quickstart to first request access to a user’s wallet…" at bounding box center [373, 214] width 328 height 27
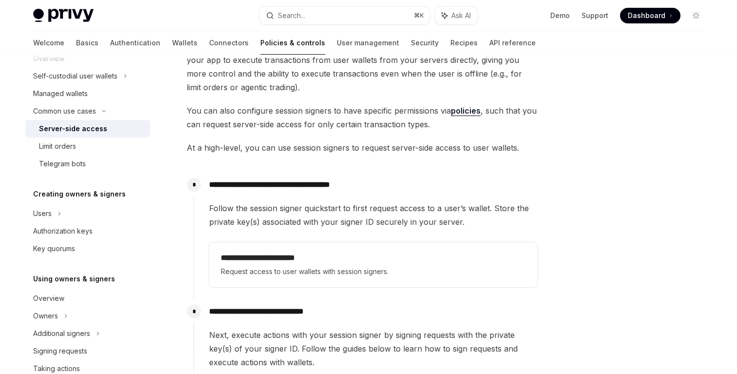
scroll to position [116, 0]
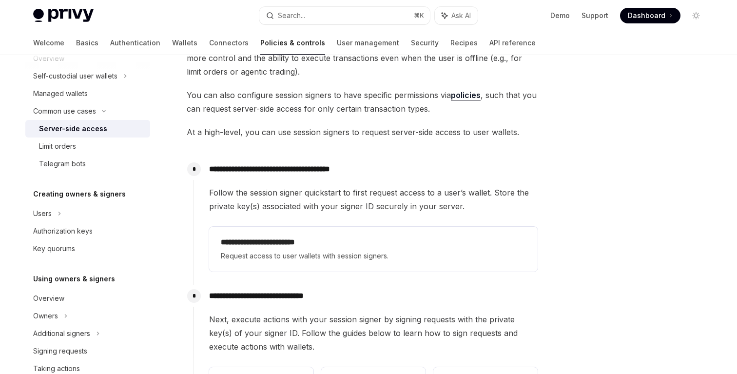
click at [271, 198] on span "Follow the session signer quickstart to first request access to a user’s wallet…" at bounding box center [373, 199] width 328 height 27
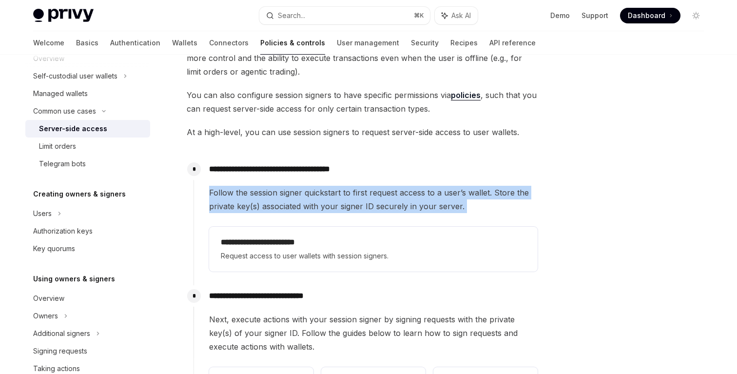
click at [256, 197] on span "Follow the session signer quickstart to first request access to a user’s wallet…" at bounding box center [373, 199] width 328 height 27
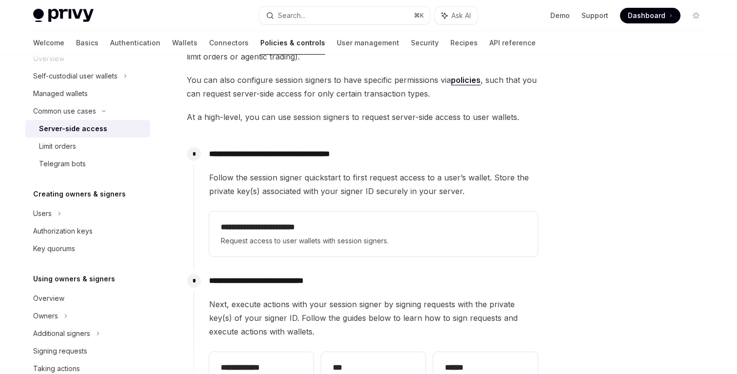
scroll to position [135, 0]
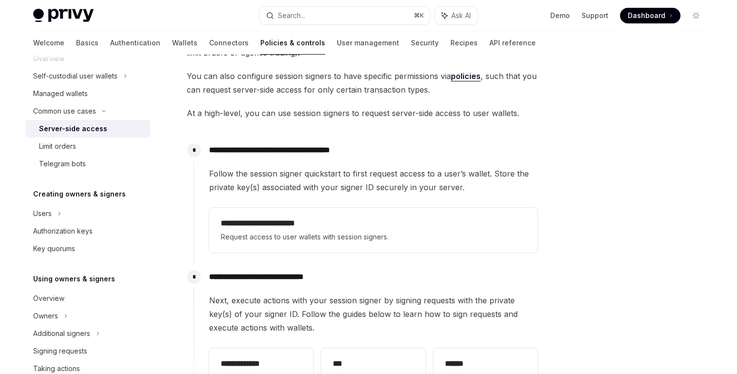
click at [307, 180] on span "Follow the session signer quickstart to first request access to a user’s wallet…" at bounding box center [373, 180] width 328 height 27
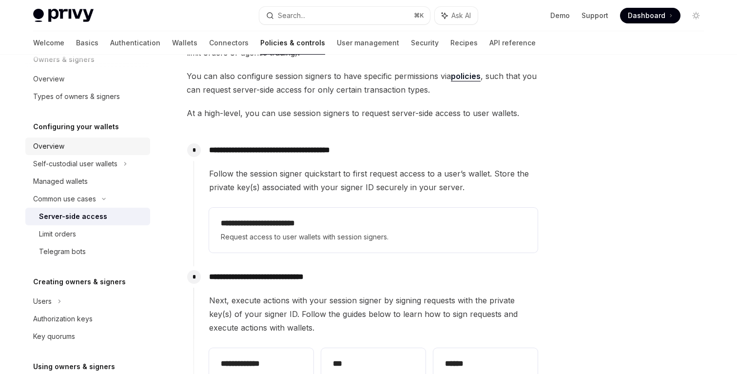
scroll to position [0, 0]
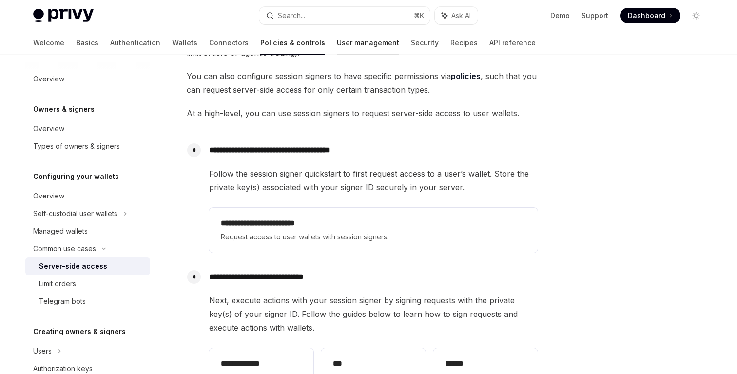
click at [337, 38] on link "User management" at bounding box center [368, 42] width 62 height 23
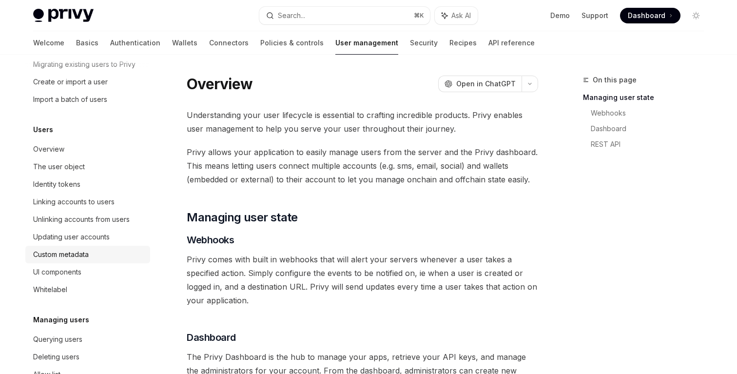
scroll to position [36, 0]
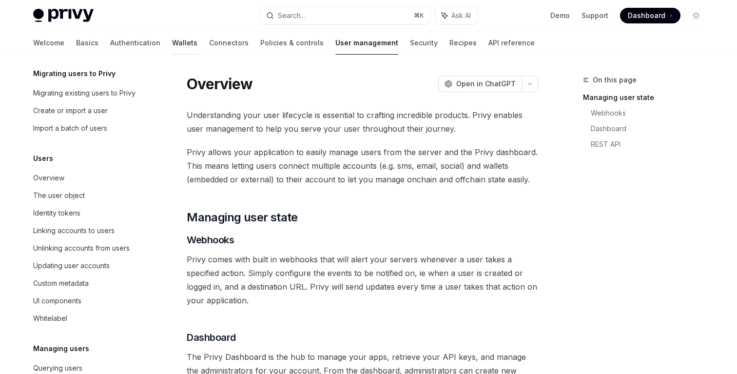
click at [172, 38] on link "Wallets" at bounding box center [184, 42] width 25 height 23
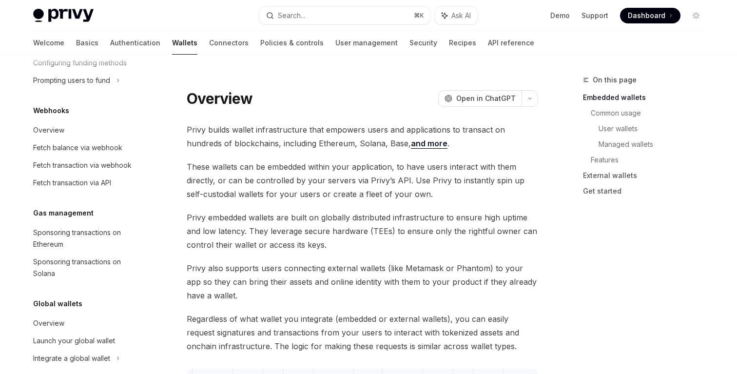
scroll to position [469, 0]
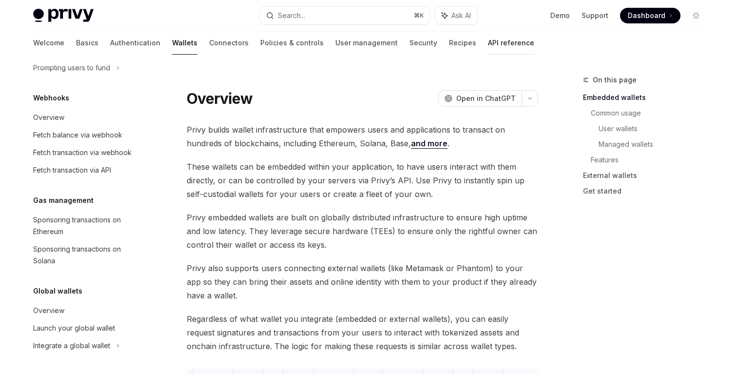
click at [488, 38] on link "API reference" at bounding box center [511, 42] width 46 height 23
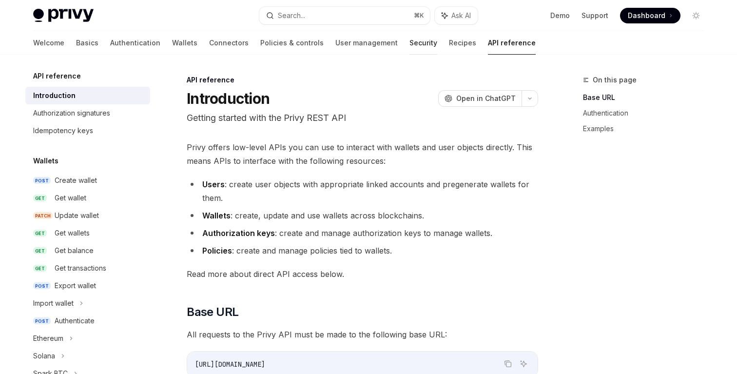
click at [409, 49] on link "Security" at bounding box center [423, 42] width 28 height 23
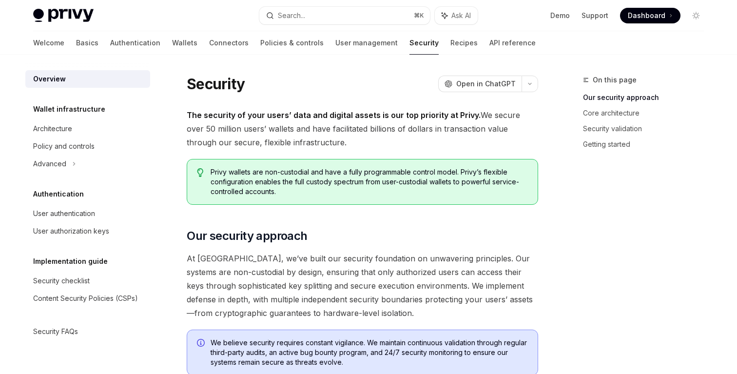
click at [165, 196] on div "Overview Wallet infrastructure Architecture Policy and controls Advanced Authen…" at bounding box center [95, 214] width 140 height 319
click at [450, 36] on link "Recipes" at bounding box center [463, 42] width 27 height 23
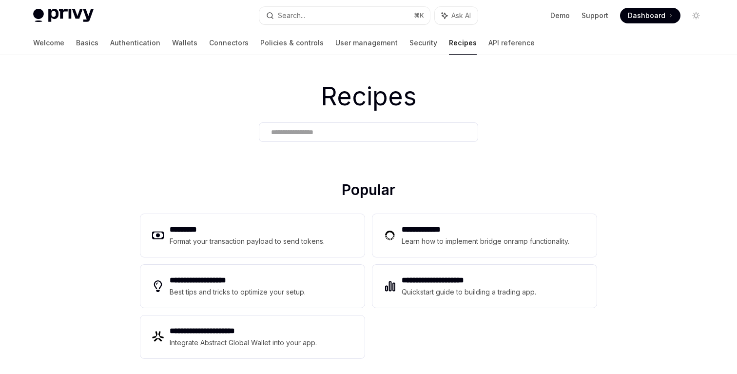
scroll to position [7, 0]
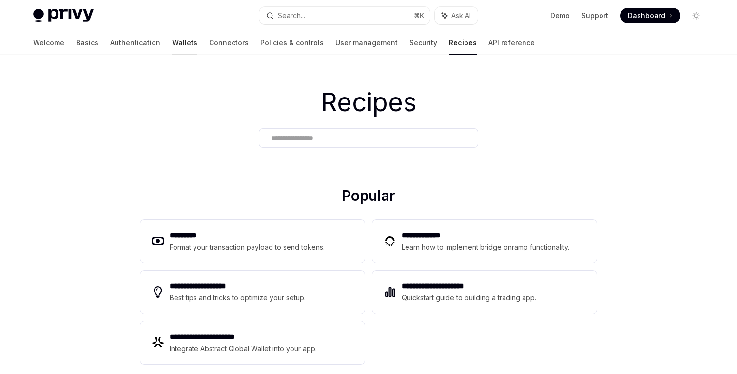
click at [172, 46] on link "Wallets" at bounding box center [184, 42] width 25 height 23
type textarea "*"
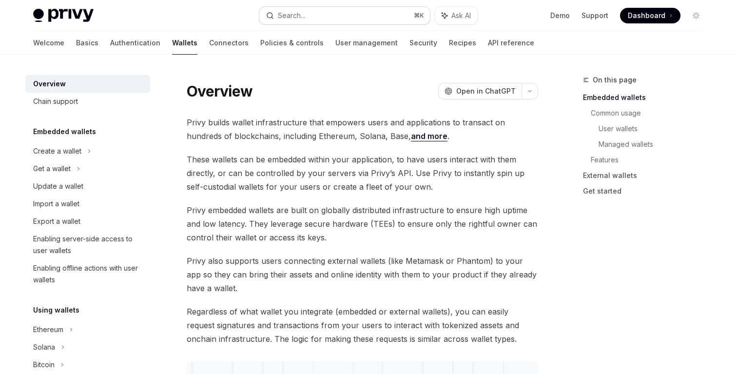
click at [304, 16] on div "Search..." at bounding box center [291, 16] width 27 height 12
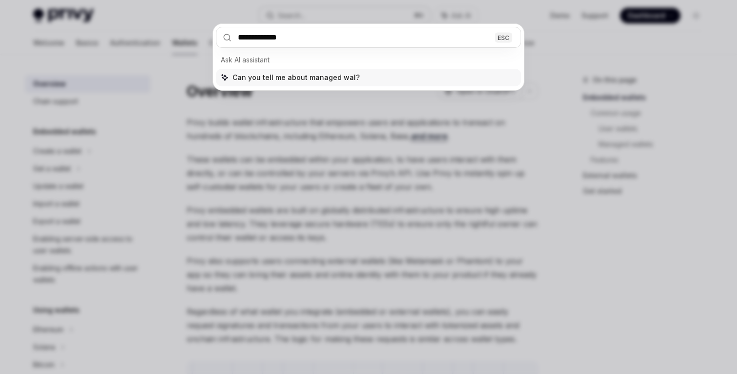
type input "**********"
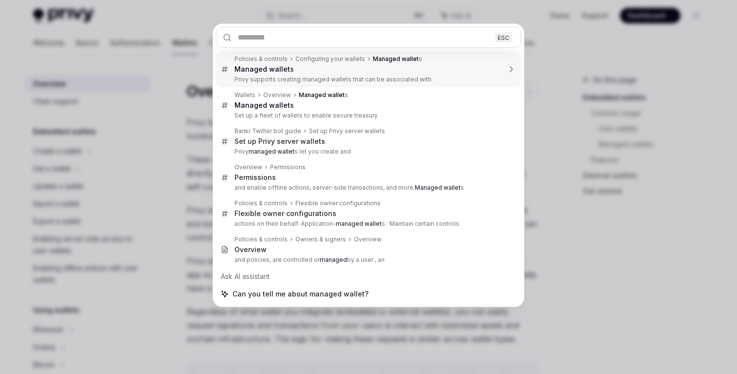
type textarea "*"
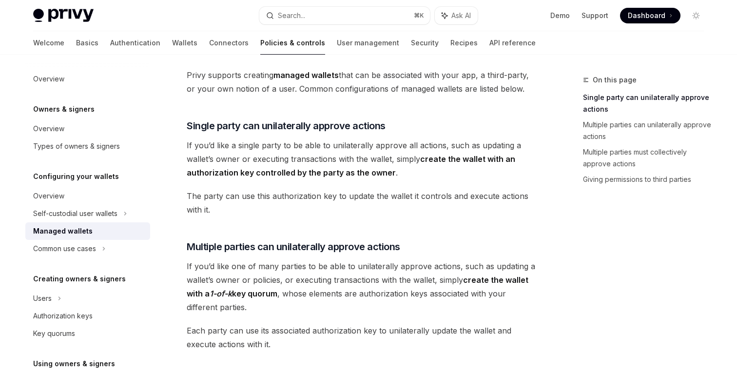
click at [303, 142] on span "If you’d like a single party to be able to unilaterally approve all actions, su…" at bounding box center [362, 158] width 351 height 41
click at [333, 93] on span "Privy supports creating managed wallets that can be associated with your app, a…" at bounding box center [362, 81] width 351 height 27
click at [358, 25] on div "Privy Docs home page Search... ⌘ K Ask AI Demo Support Dashboard Dashboard Sear…" at bounding box center [368, 15] width 670 height 31
click at [344, 18] on button "Search... ⌘ K" at bounding box center [344, 16] width 171 height 18
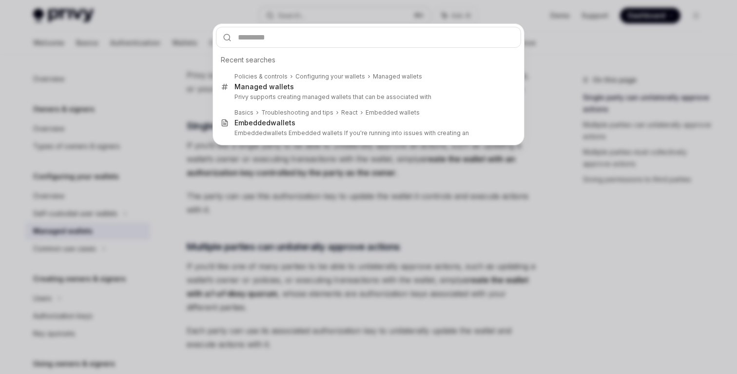
type input "*"
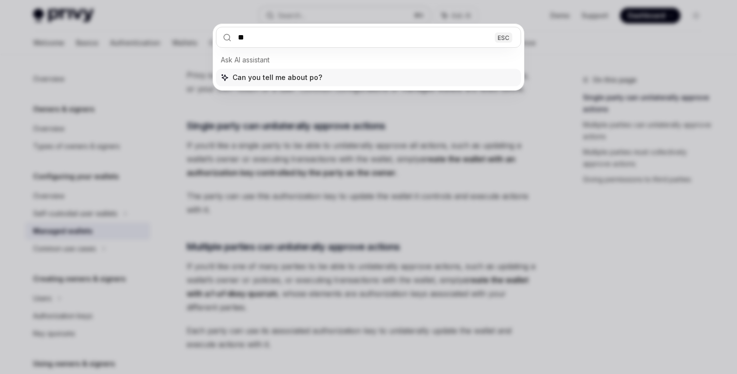
type input "***"
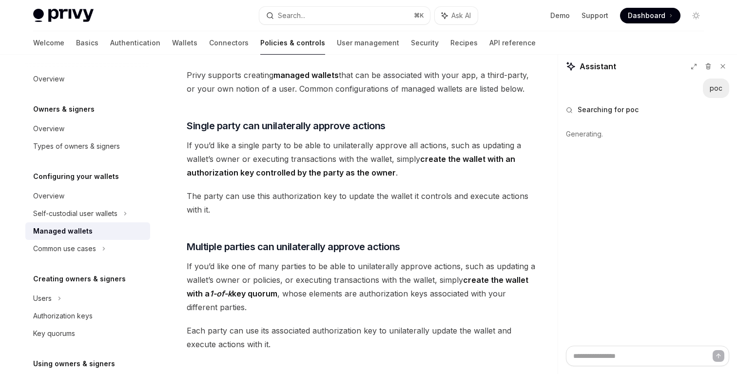
click at [277, 152] on span "If you’d like a single party to be able to unilaterally approve all actions, su…" at bounding box center [362, 158] width 351 height 41
click at [288, 146] on span "If you’d like a single party to be able to unilaterally approve all actions, su…" at bounding box center [362, 158] width 351 height 41
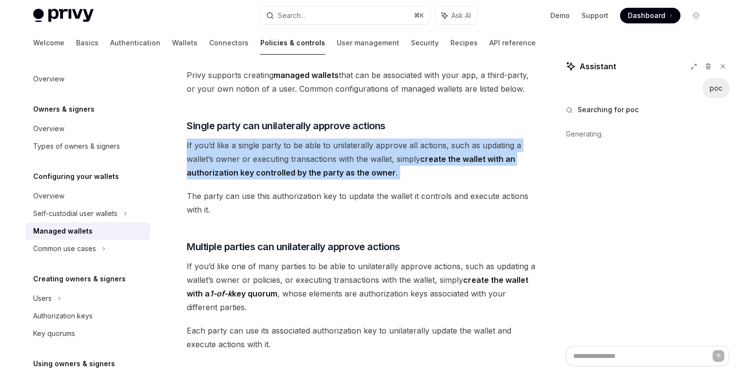
click at [262, 155] on span "If you’d like a single party to be able to unilaterally approve all actions, su…" at bounding box center [362, 158] width 351 height 41
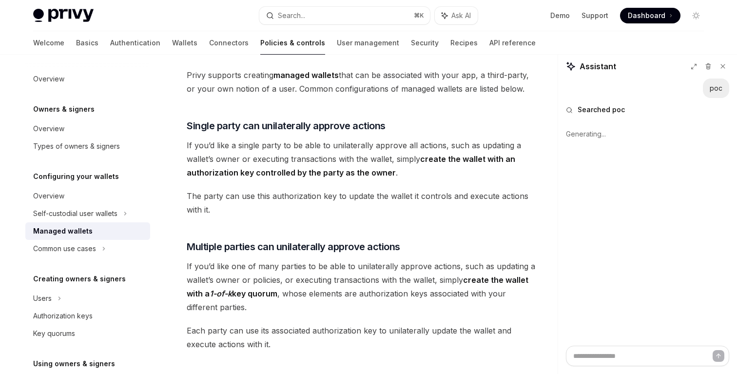
type textarea "*"
